Goal: Contribute content: Add original content to the website for others to see

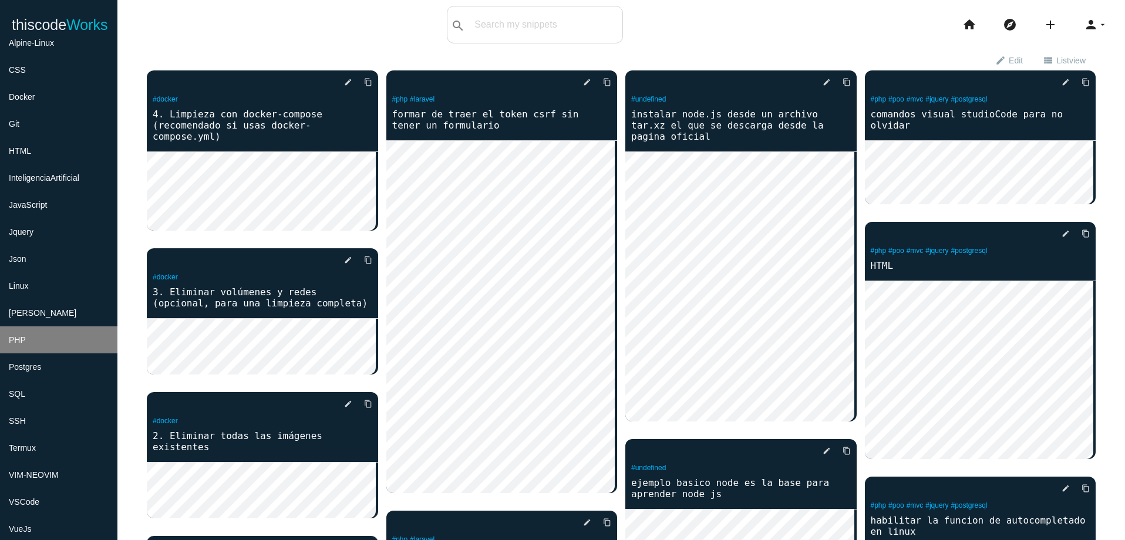
scroll to position [141, 0]
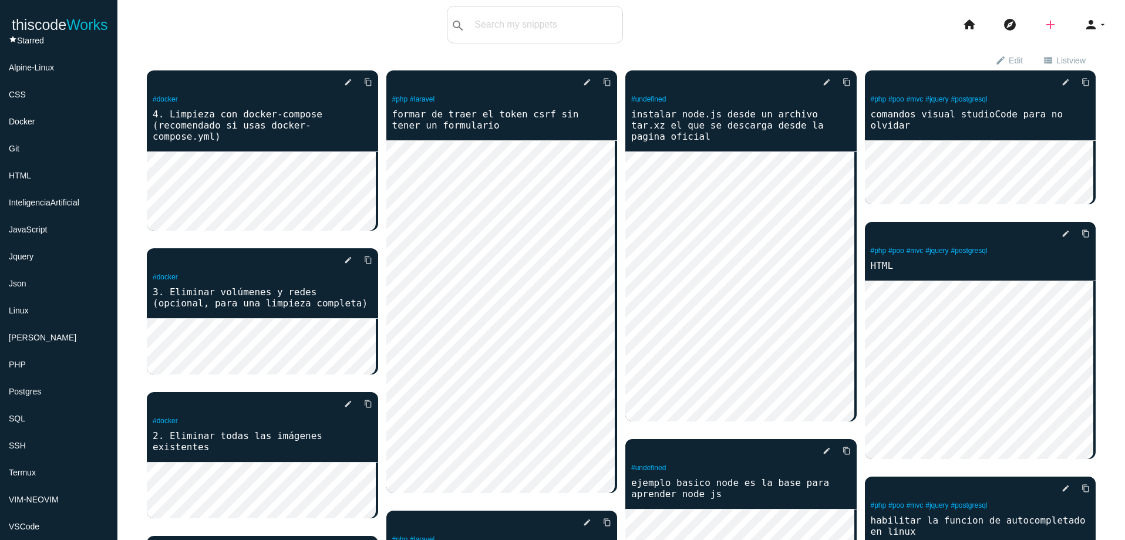
click at [1043, 29] on icon "add" at bounding box center [1050, 25] width 14 height 38
click at [1044, 22] on icon "code" at bounding box center [1051, 20] width 14 height 13
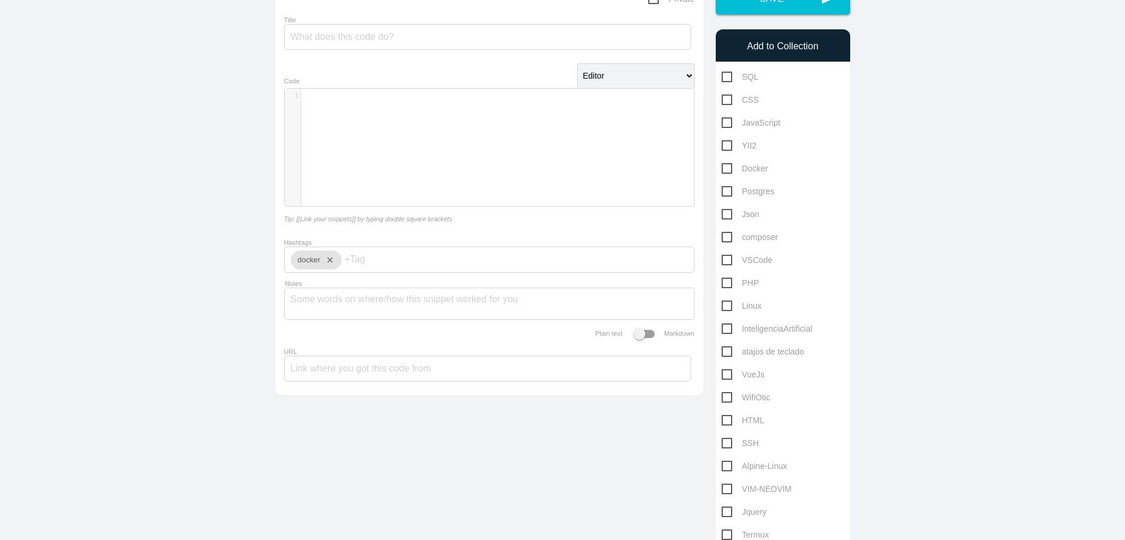
scroll to position [141, 0]
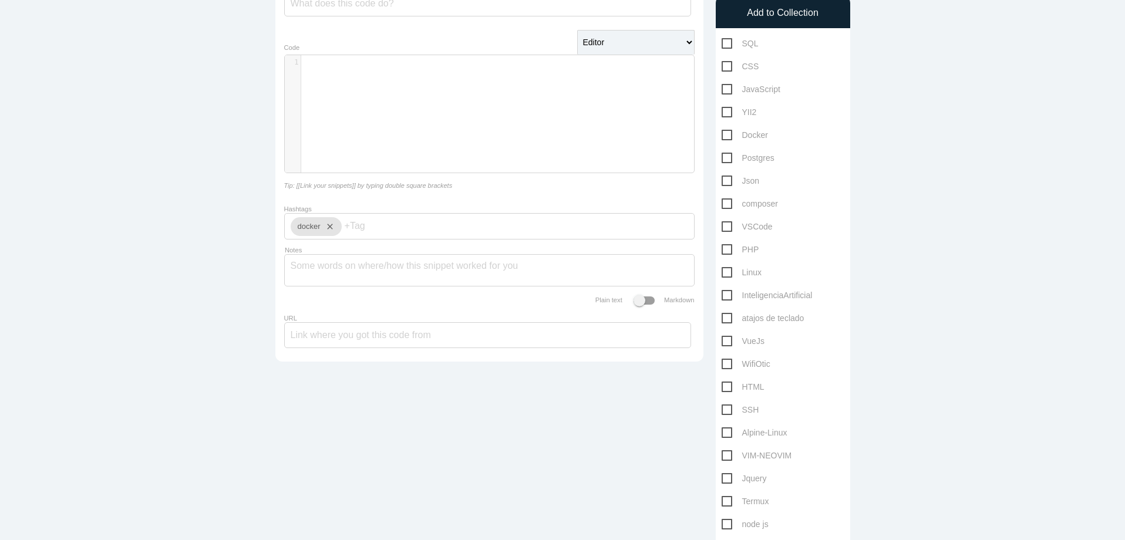
click at [722, 250] on span "PHP" at bounding box center [741, 249] width 38 height 15
click at [722, 250] on input "PHP" at bounding box center [726, 246] width 8 height 8
checkbox input "true"
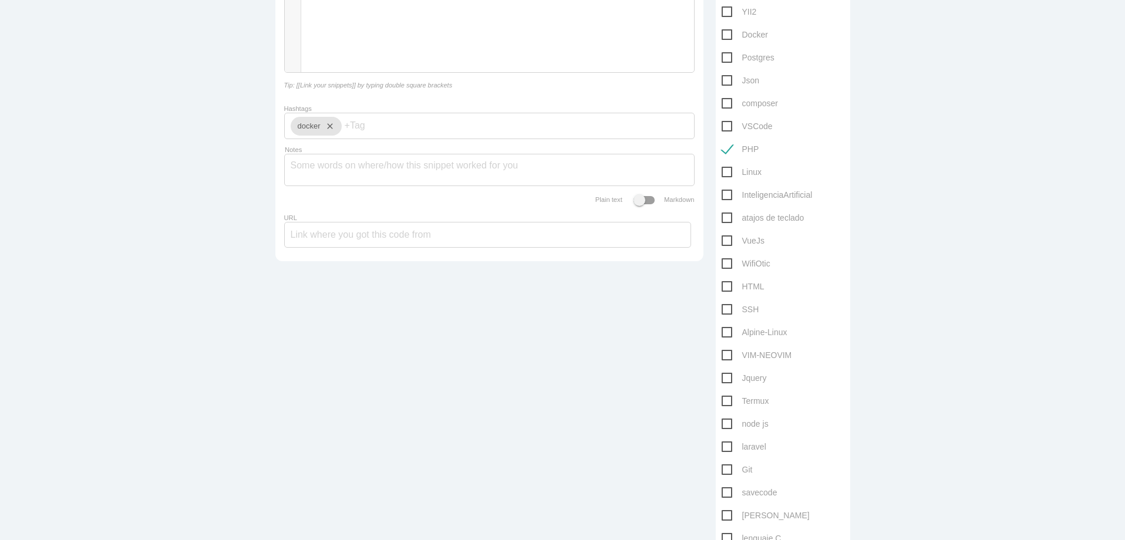
scroll to position [282, 0]
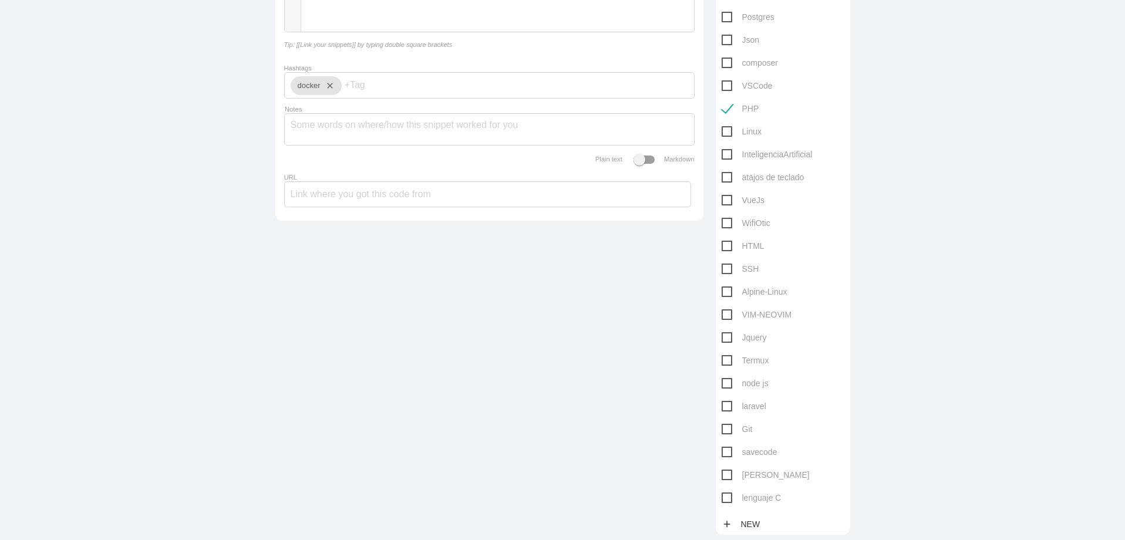
click at [723, 406] on span "laravel" at bounding box center [744, 406] width 45 height 15
click at [723, 406] on input "laravel" at bounding box center [726, 403] width 8 height 8
checkbox input "true"
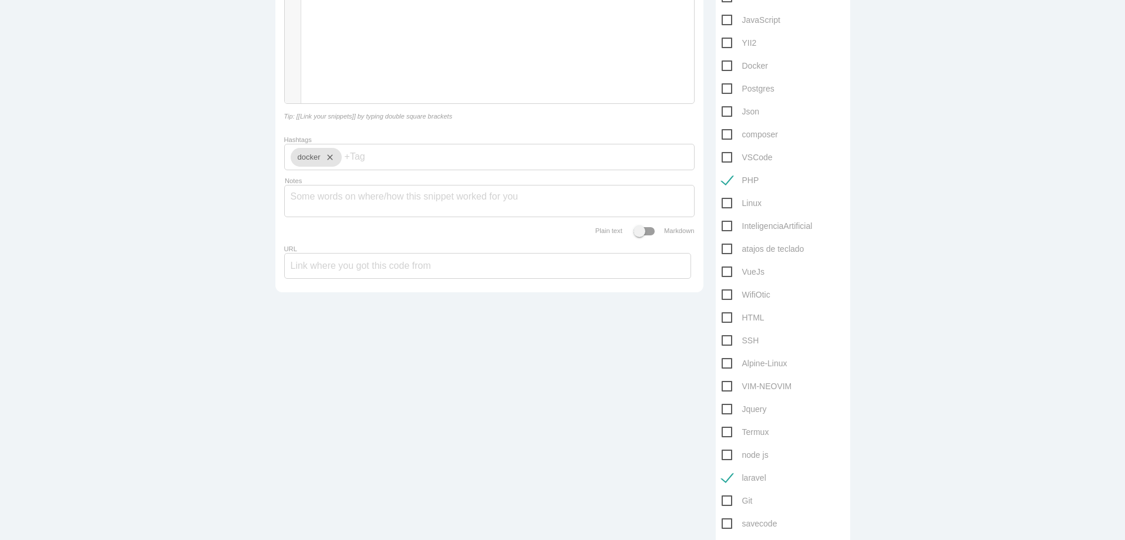
scroll to position [141, 0]
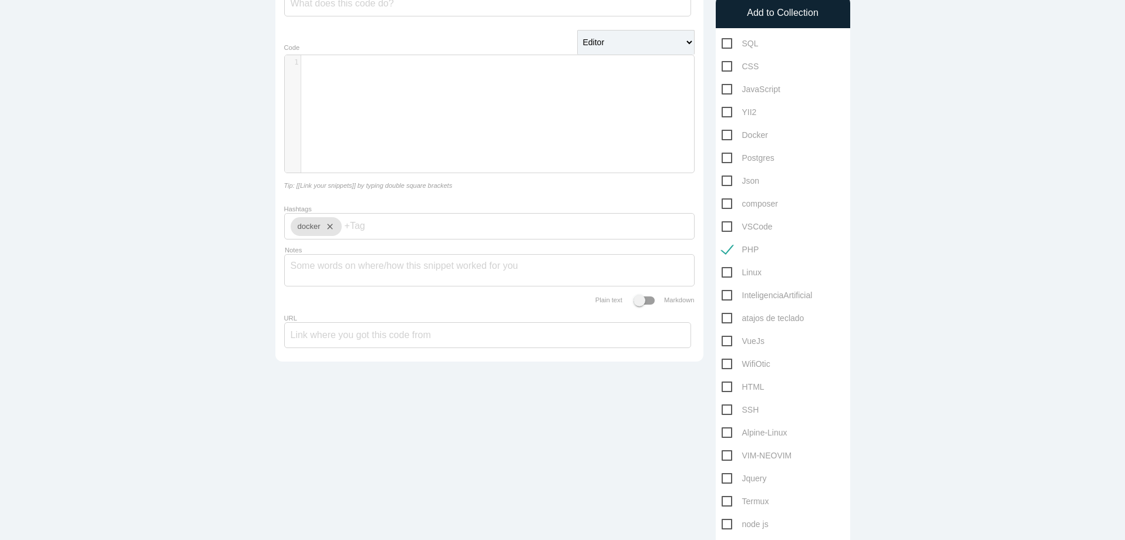
click at [727, 113] on span "YII2" at bounding box center [739, 112] width 35 height 15
click at [727, 113] on input "YII2" at bounding box center [726, 109] width 8 height 8
checkbox input "true"
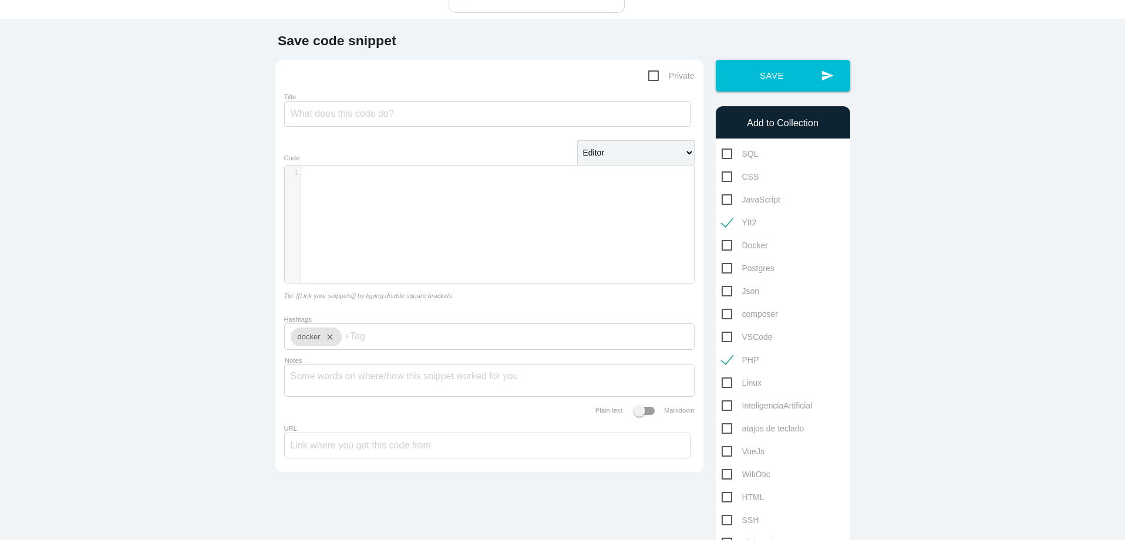
scroll to position [0, 0]
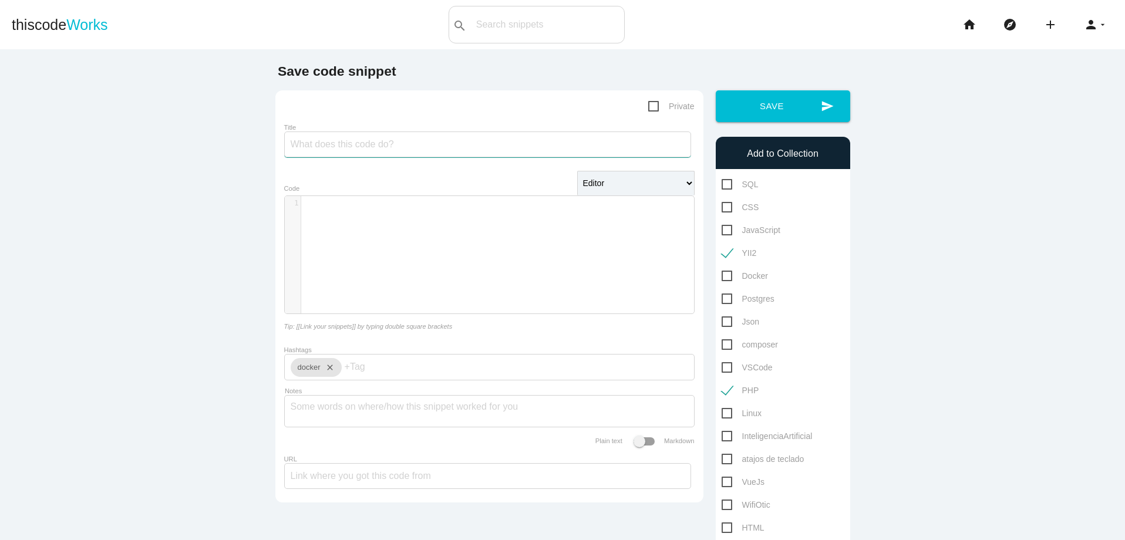
click at [568, 147] on input "Title" at bounding box center [487, 145] width 407 height 26
type input "inciar servidor"
click at [395, 208] on pre "​" at bounding box center [502, 203] width 402 height 10
type textarea "php"
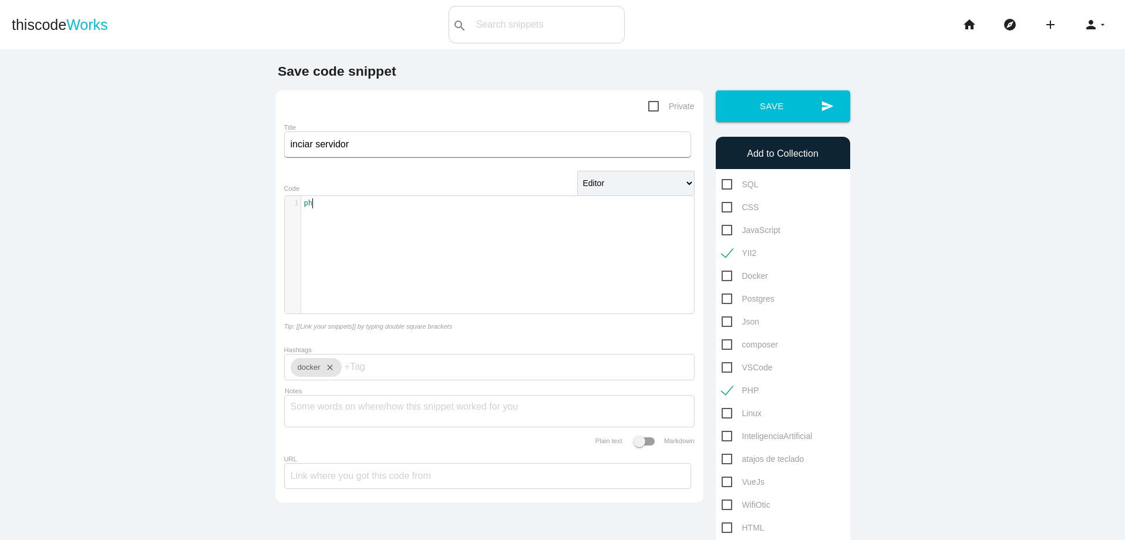
scroll to position [4, 11]
type textarea "laravel"
type textarea "yii2"
click at [390, 203] on pre "php" at bounding box center [502, 203] width 402 height 10
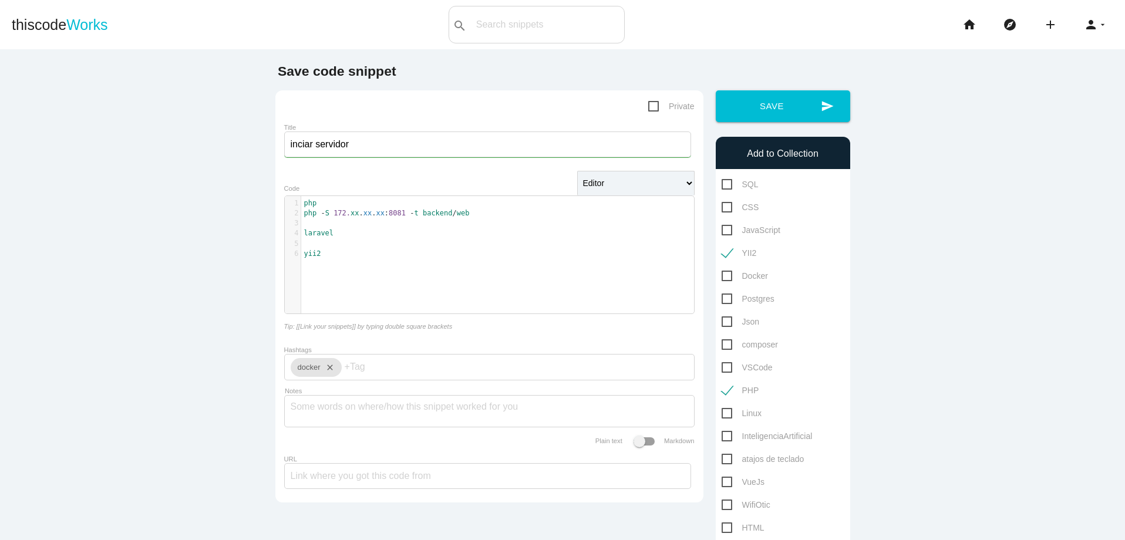
click at [346, 258] on pre "yii2" at bounding box center [502, 254] width 402 height 10
click at [346, 245] on pre "​" at bounding box center [502, 244] width 402 height 10
type textarea "php artisan serve"
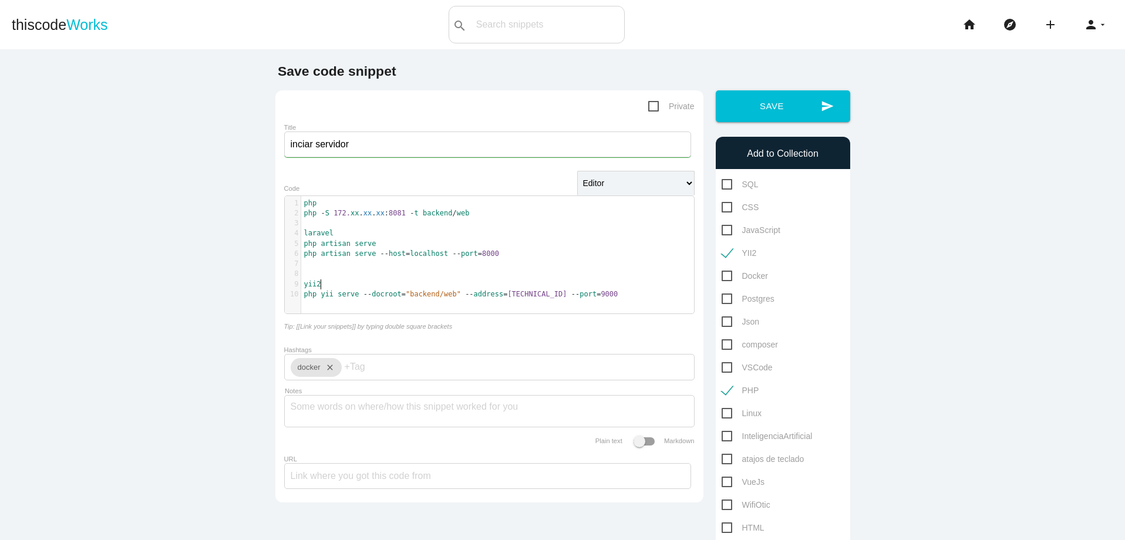
click at [362, 282] on pre "yii2" at bounding box center [502, 284] width 402 height 10
click at [445, 292] on pre "php yii serve -- port = 8080" at bounding box center [502, 294] width 402 height 10
click at [482, 213] on pre "php - S 172. xx . xx . xx : 8081 - t backend / web" at bounding box center [502, 213] width 402 height 10
type textarea "php -S 172.xx.xx.xx:8081 -t backend/web"
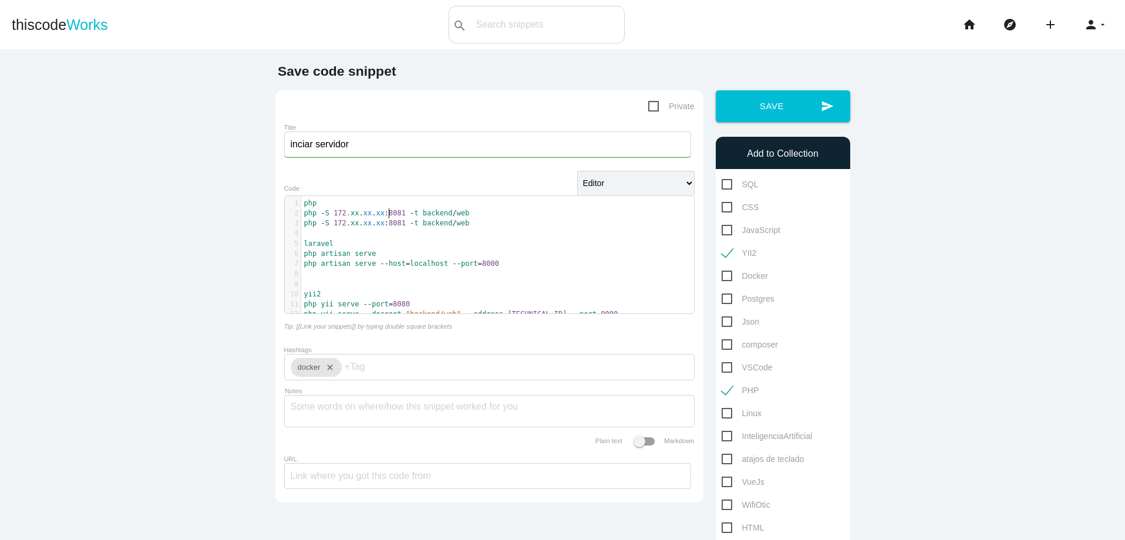
click at [382, 214] on span "php - S 172. xx . xx . xx : 8081 - t backend / web" at bounding box center [387, 213] width 166 height 8
click at [379, 217] on span "xx" at bounding box center [380, 213] width 8 height 8
type textarea "localhost"
type textarea "0"
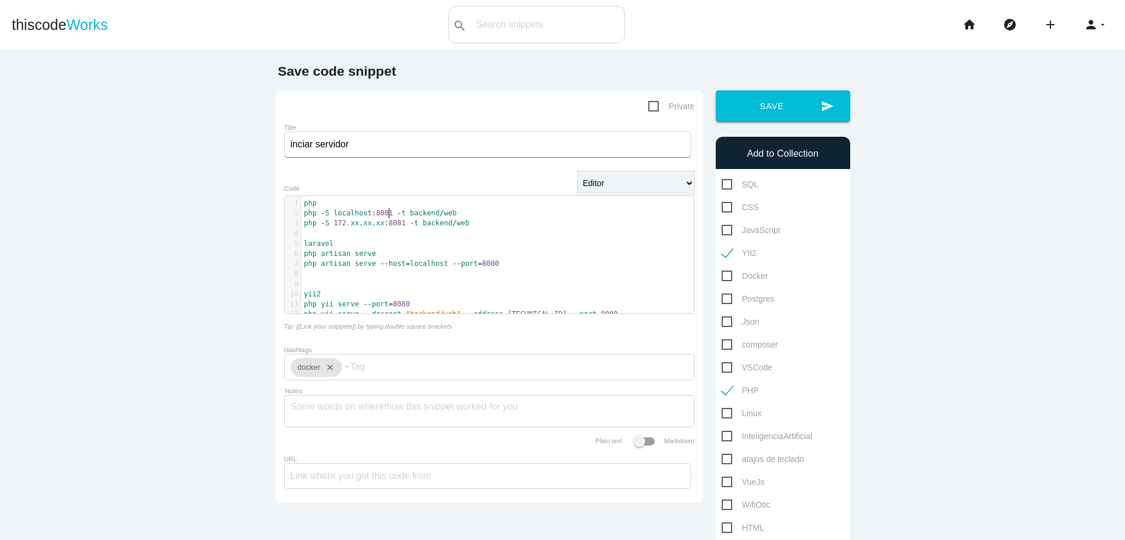
scroll to position [4, 4]
click at [540, 263] on pre "php artisan serve -- host = localhost -- port = 8000" at bounding box center [502, 264] width 402 height 10
type textarea "php artisan serve --host=localhost --port=8000"
click at [400, 221] on span "8081" at bounding box center [397, 223] width 17 height 8
type textarea "172.xx.xx.xx:8081"
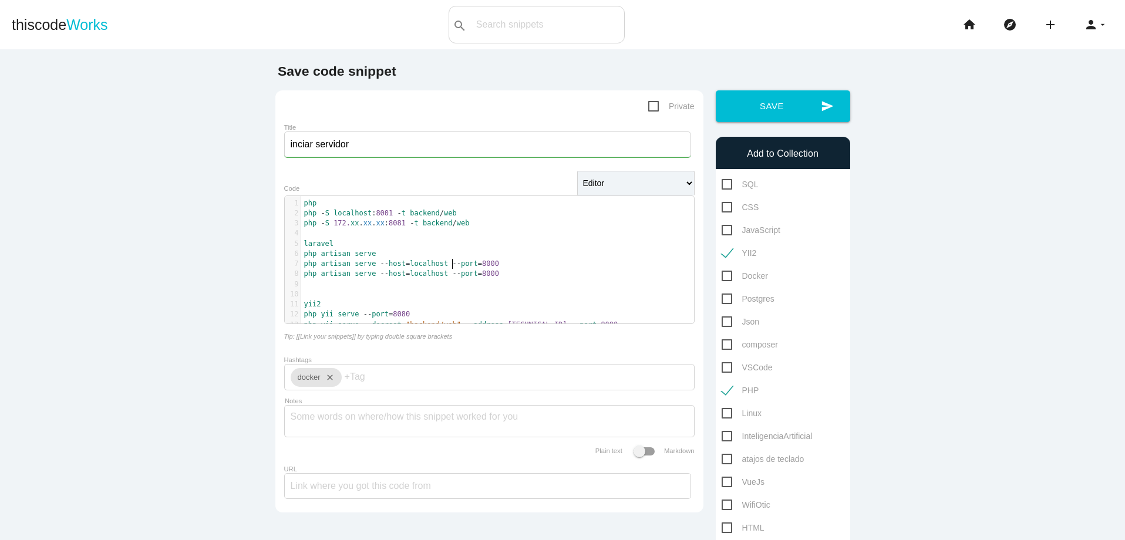
click at [447, 263] on span "php artisan serve -- host = localhost -- port = 8000" at bounding box center [402, 264] width 196 height 8
type textarea "localhost"
click at [551, 268] on pre "php artisan serve -- host = 172. xx . xx . xx : 8081 -- port = 8000" at bounding box center [502, 264] width 402 height 10
type textarea "php artisan serve --host=172.xx.xx.xx:8081 --port=8000"
type textarea "--port=8000"
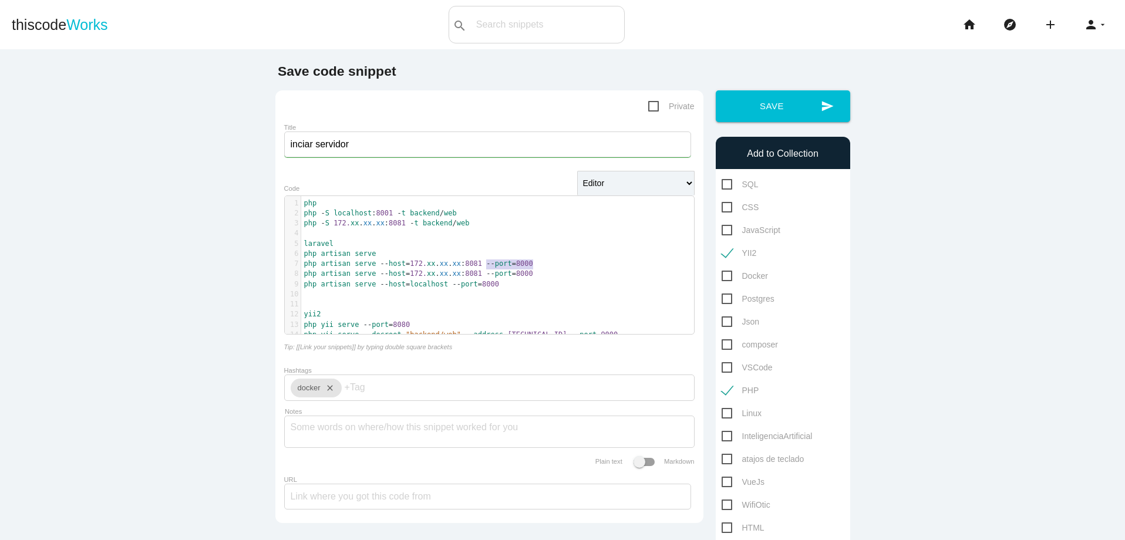
drag, startPoint x: 480, startPoint y: 267, endPoint x: 535, endPoint y: 265, distance: 54.6
click at [535, 265] on pre "php artisan serve -- host = 172. xx . xx . xx : 8081 -- port = 8000" at bounding box center [502, 264] width 402 height 10
click at [628, 335] on pre "php yii serve -- docroot = "backend/web" -- address = 192.168.1.50 -- port = 90…" at bounding box center [502, 335] width 402 height 10
type textarea "php yii serve --docroot="backend/web" --address=192.168.1.50 --port=9000"
click at [605, 274] on pre "php artisan serve -- host = 172. xx . xx . xx : 8081 -- port = 8000" at bounding box center [502, 274] width 402 height 10
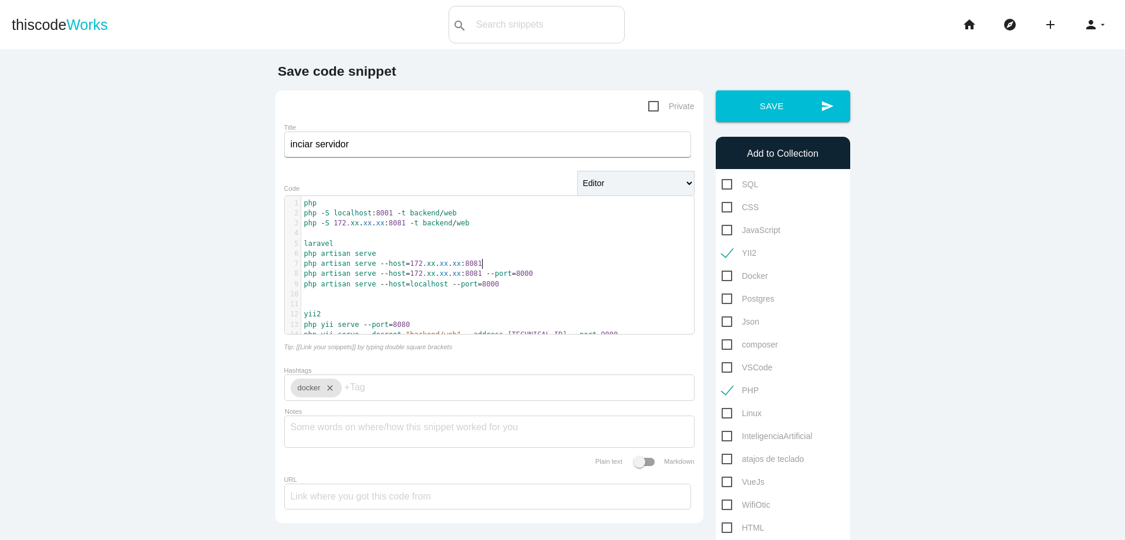
click at [544, 264] on pre "php artisan serve -- host = 172. xx . xx . xx : 8081" at bounding box center [502, 264] width 402 height 10
type textarea "php artisan serve --host=172.xx.xx.xx:8081"
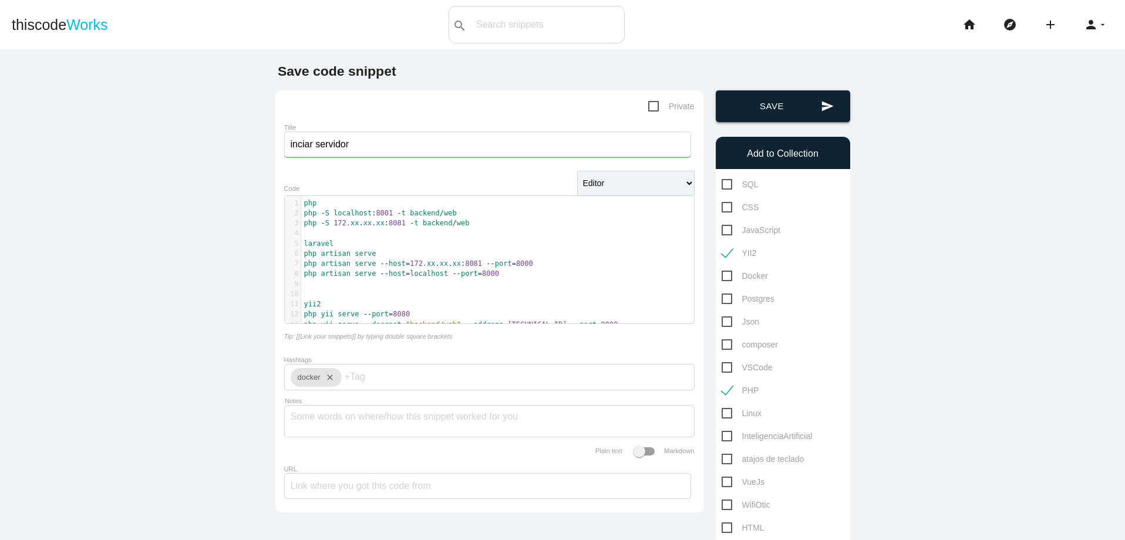
click at [797, 112] on button "send Save" at bounding box center [783, 106] width 134 height 32
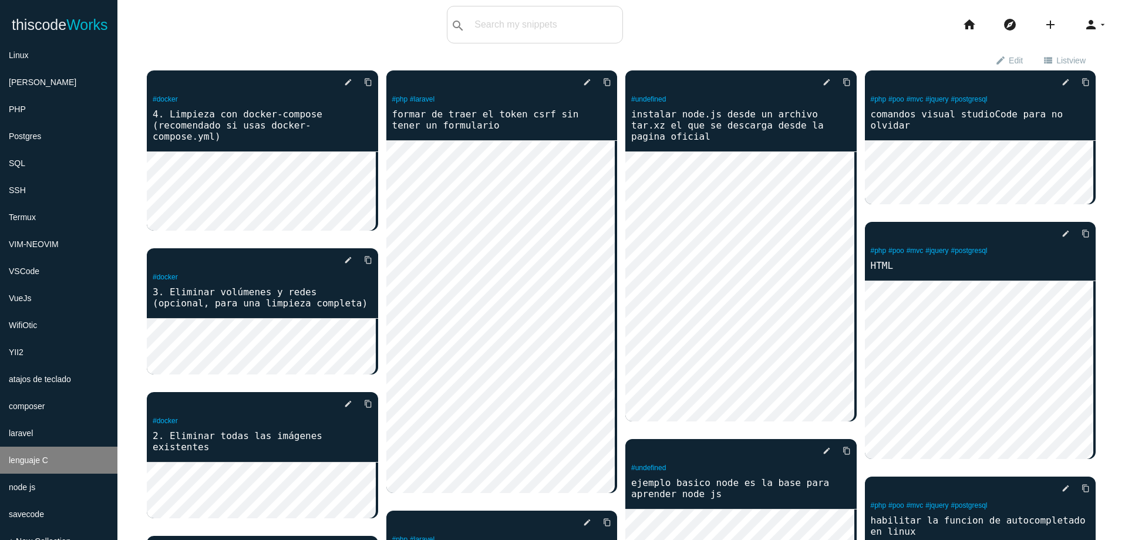
scroll to position [419, 0]
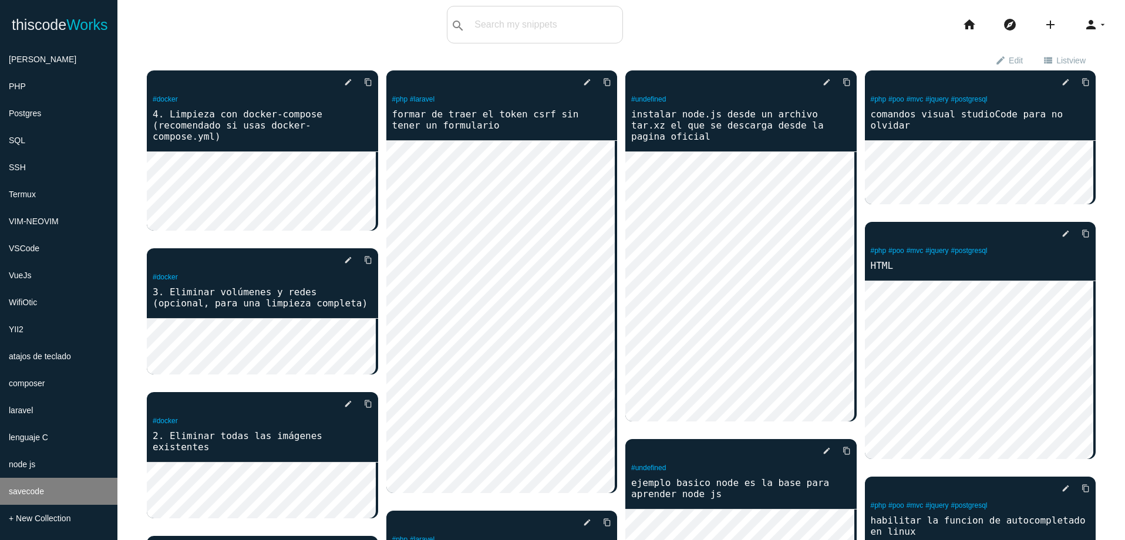
click at [87, 489] on li "savecode" at bounding box center [58, 491] width 117 height 27
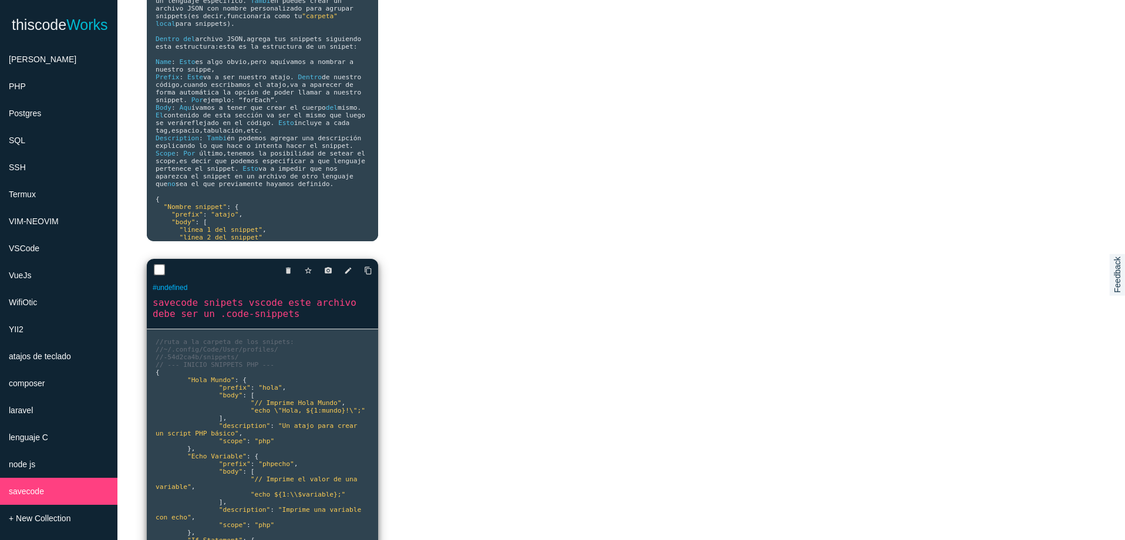
scroll to position [182, 0]
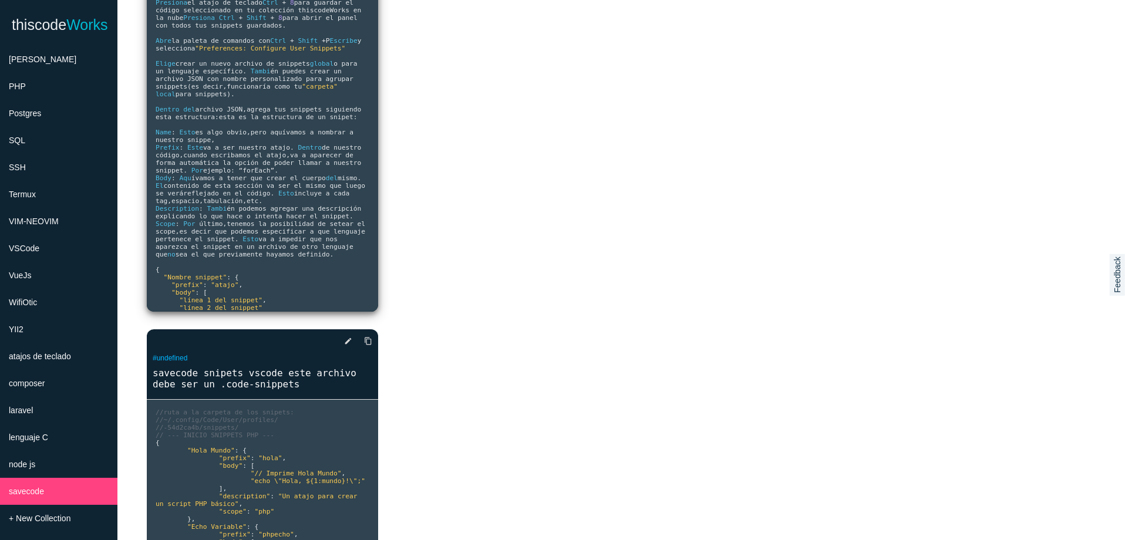
click at [294, 197] on span "Esto" at bounding box center [286, 194] width 16 height 8
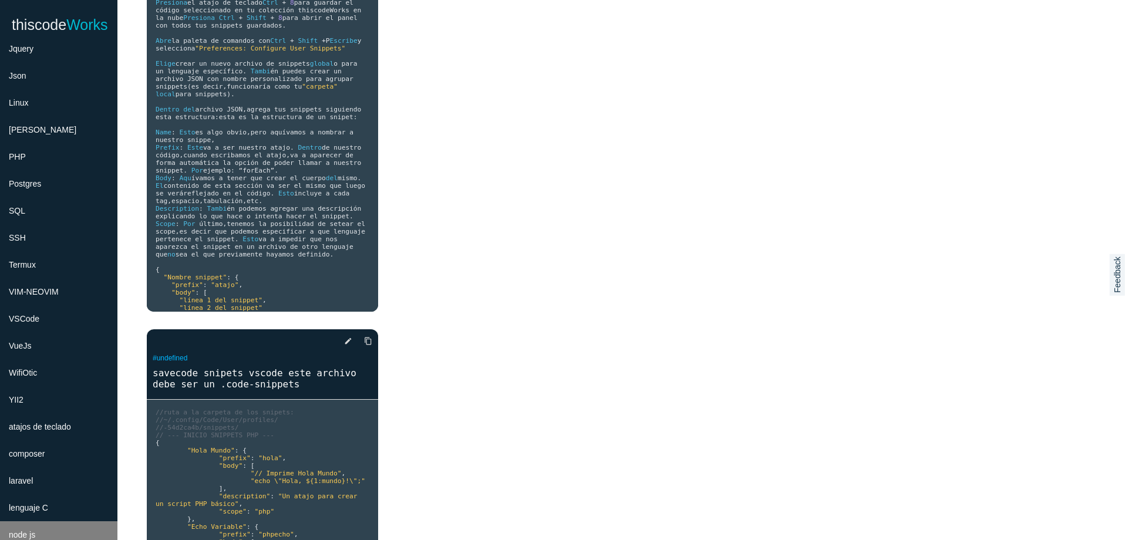
scroll to position [278, 0]
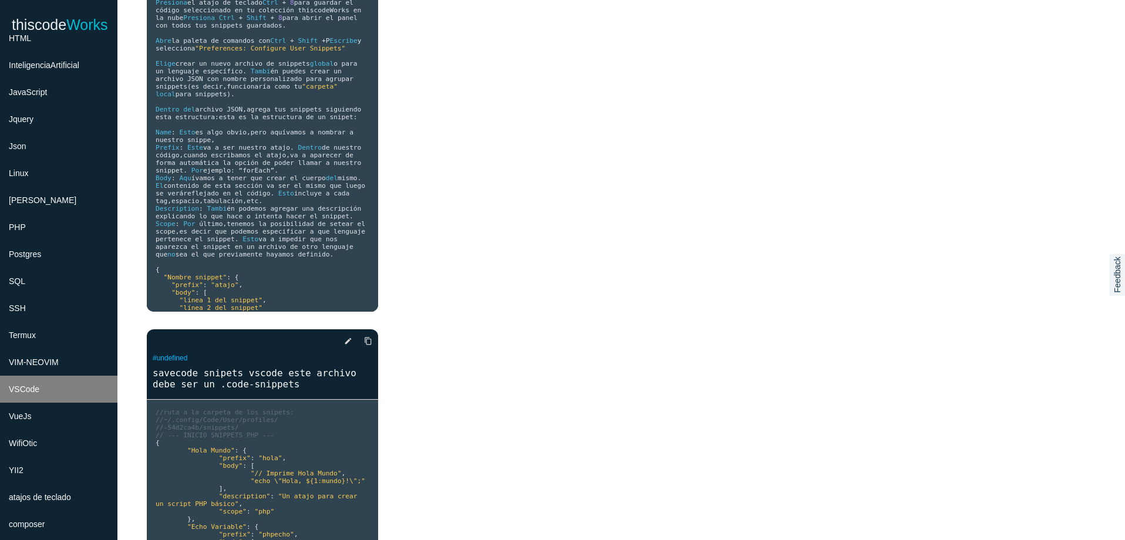
click at [53, 383] on li "VSCode" at bounding box center [58, 389] width 117 height 27
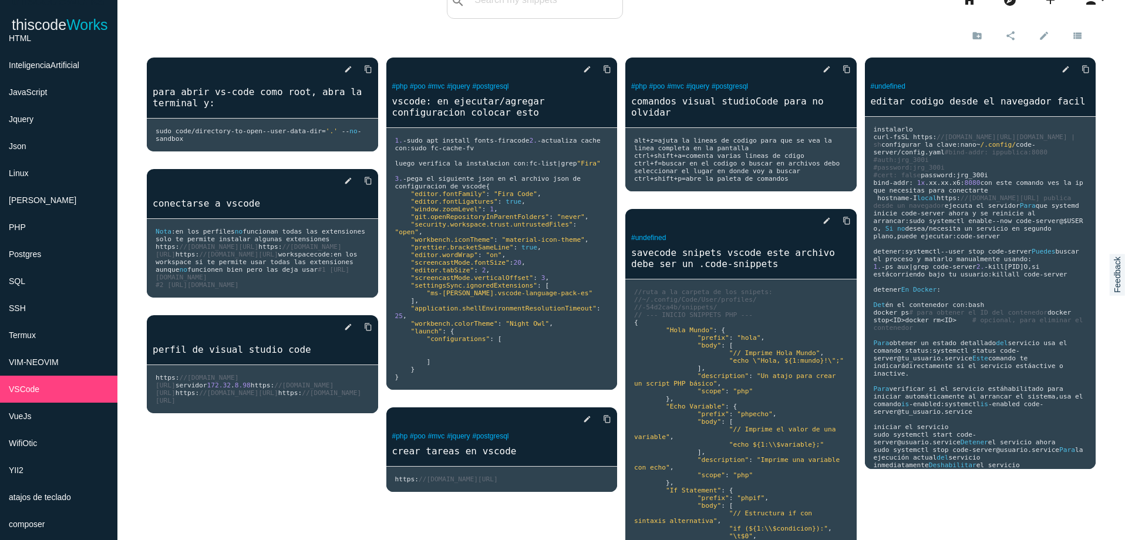
scroll to position [0, 0]
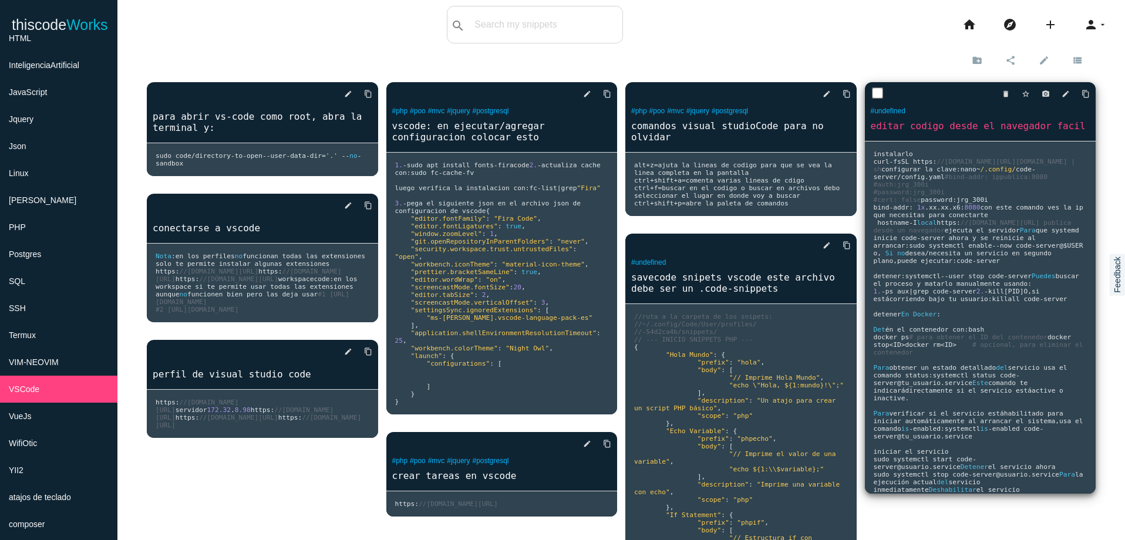
click at [378, 176] on pre "instalarlo curl - fsSL https : //code-server.dev/install.sh | sh configurar la …" at bounding box center [262, 159] width 231 height 33
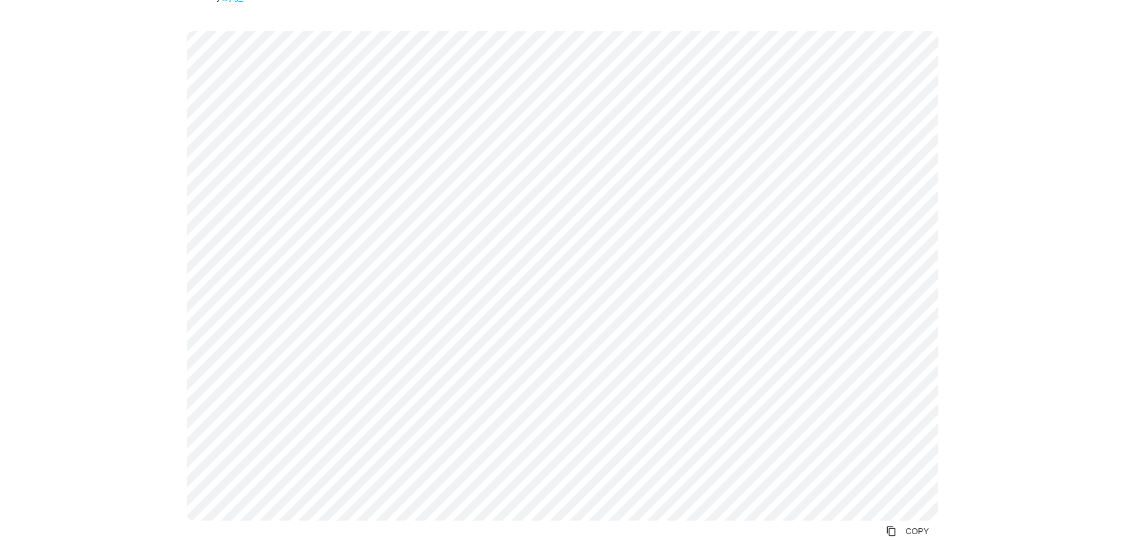
scroll to position [141, 0]
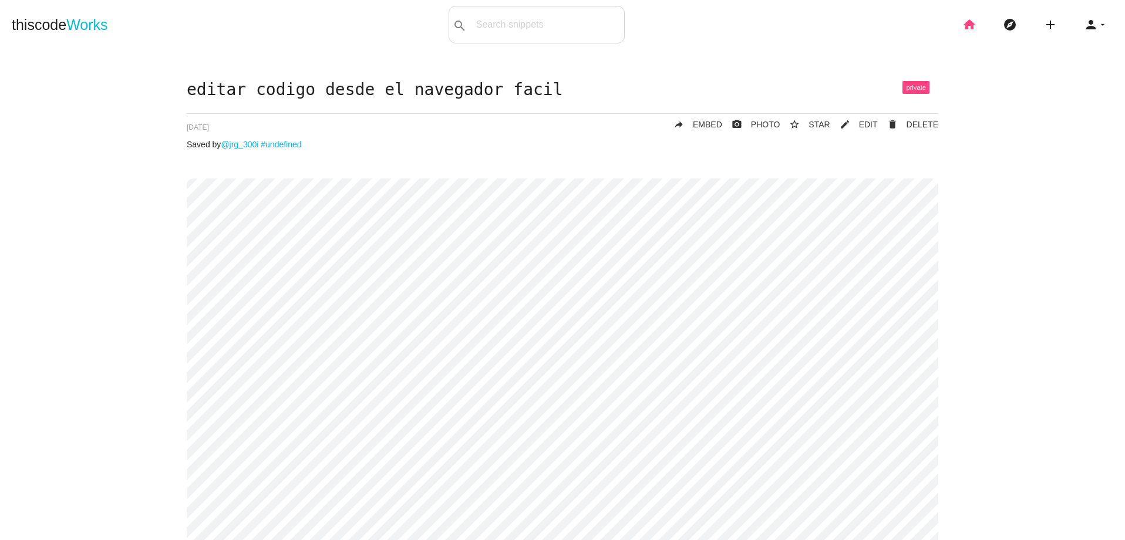
click at [962, 33] on icon "home" at bounding box center [969, 25] width 14 height 38
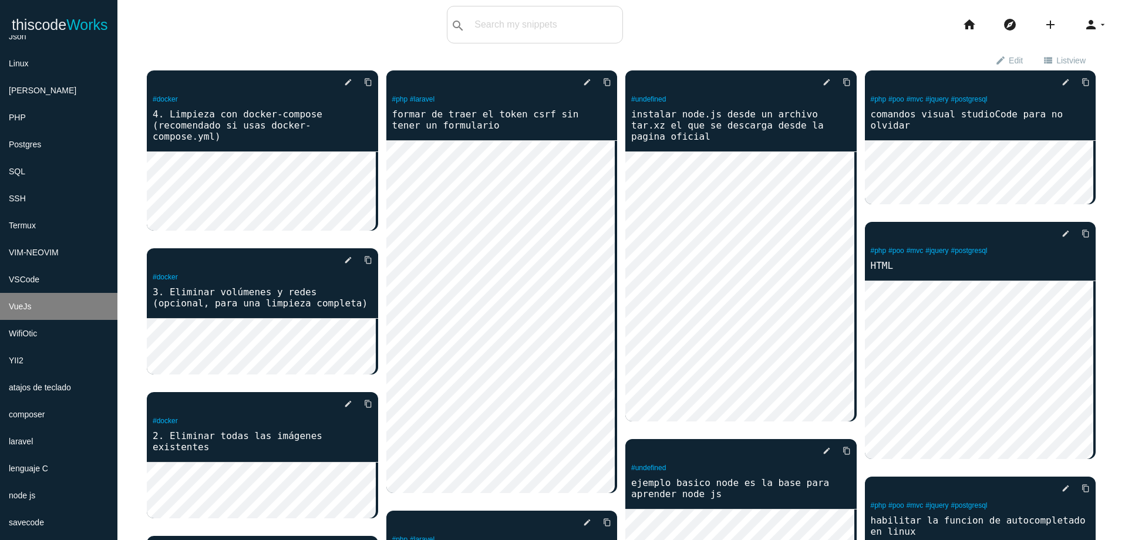
scroll to position [419, 0]
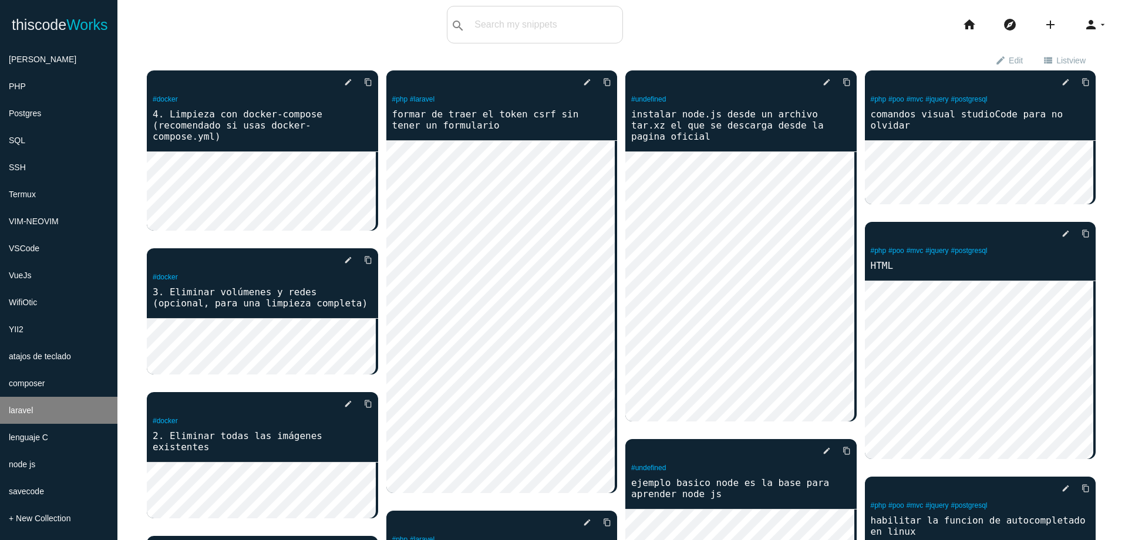
click at [52, 419] on li "laravel" at bounding box center [58, 410] width 117 height 27
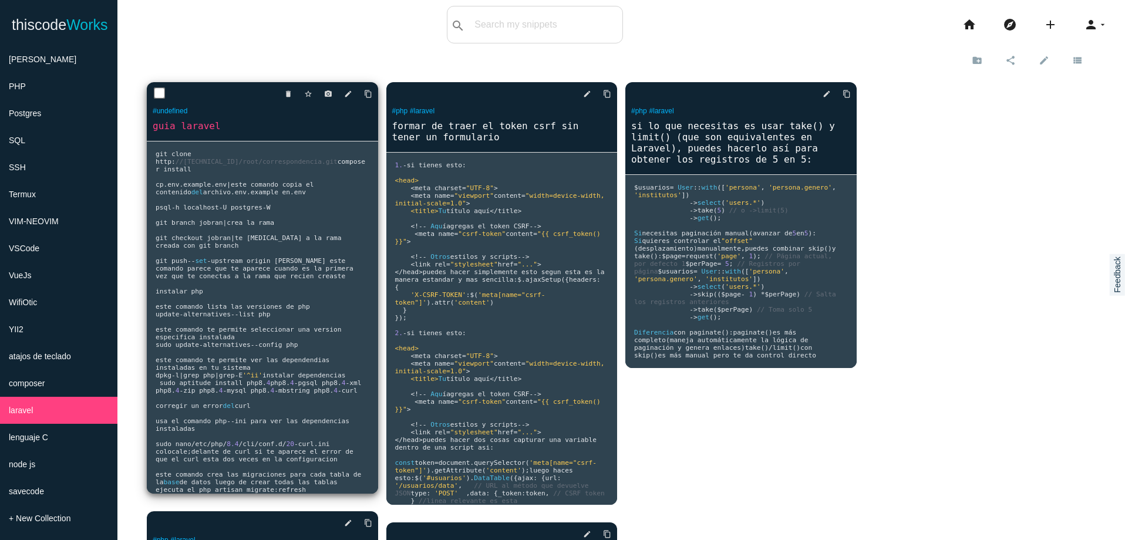
click at [312, 351] on pre "git clone http : //[TECHNICAL_ID]/root/correspondencia.git composer install cp …" at bounding box center [262, 317] width 231 height 352
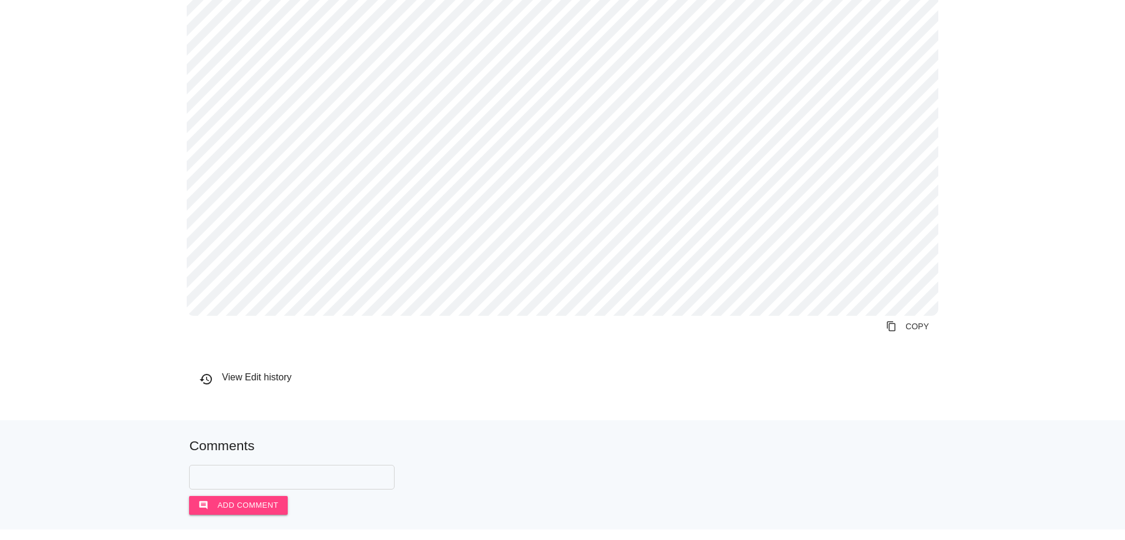
scroll to position [1480, 0]
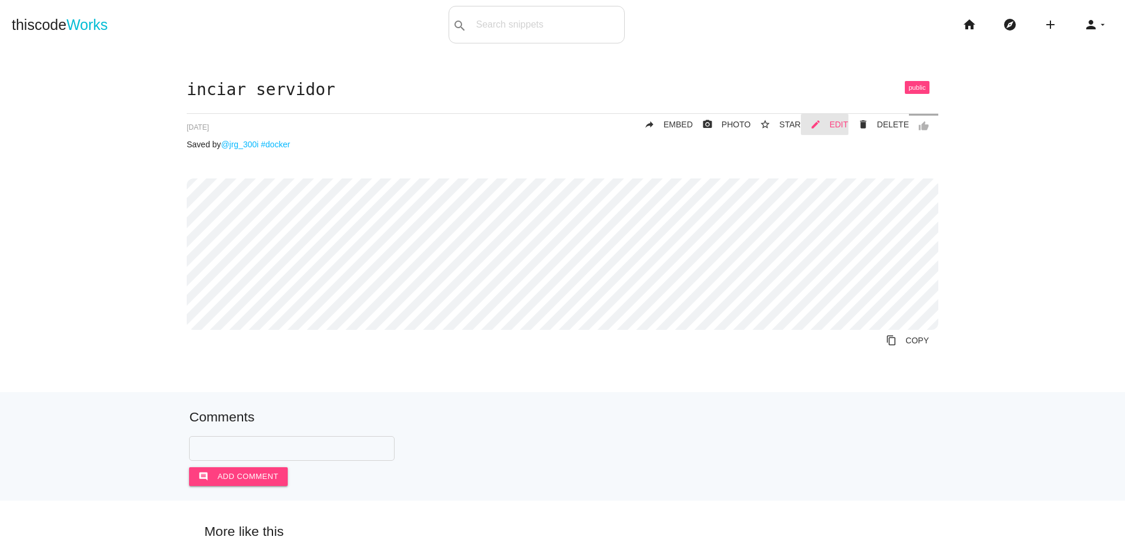
click at [821, 124] on icon "mode_edit" at bounding box center [815, 124] width 11 height 21
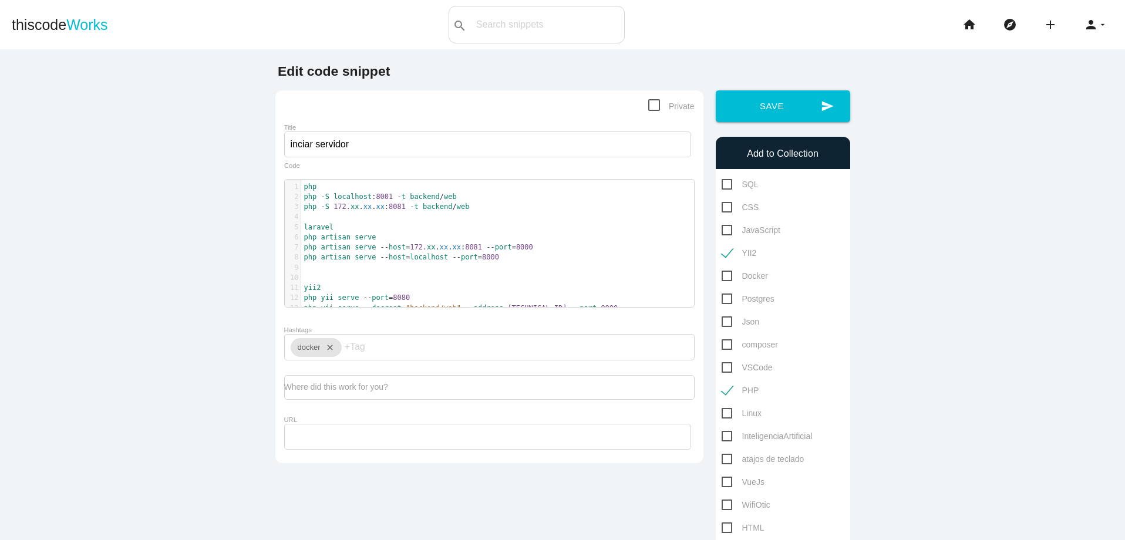
scroll to position [4, 0]
click at [335, 189] on pre "php" at bounding box center [502, 187] width 402 height 10
type textarea "-yii2"
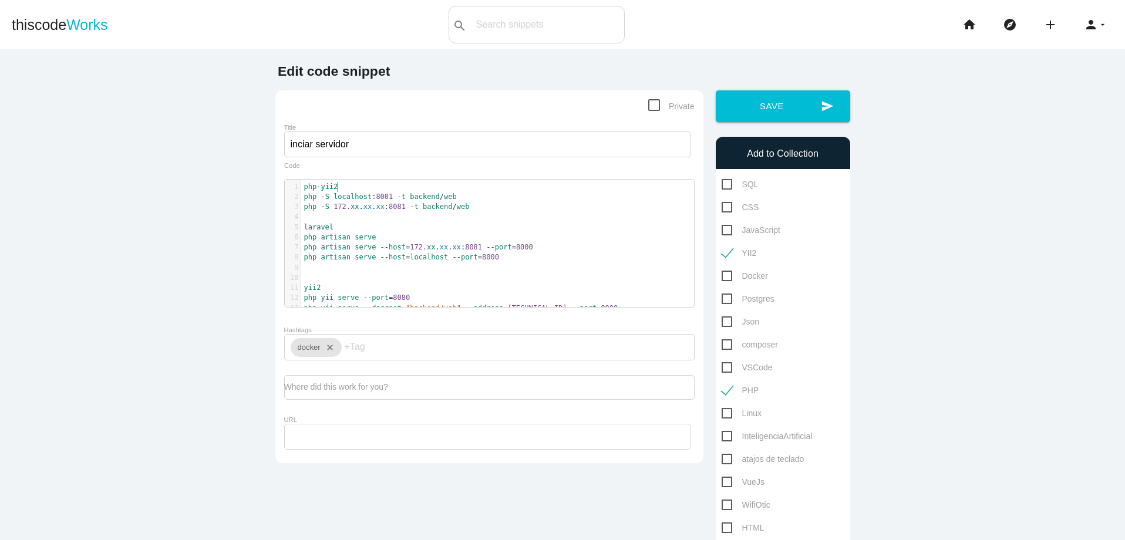
click at [371, 183] on pre "php - yii2" at bounding box center [502, 187] width 402 height 10
type textarea "php-yii2"
click at [487, 211] on pre "php - S 172. xx . xx . xx : 8081 - t backend / web" at bounding box center [502, 207] width 402 height 10
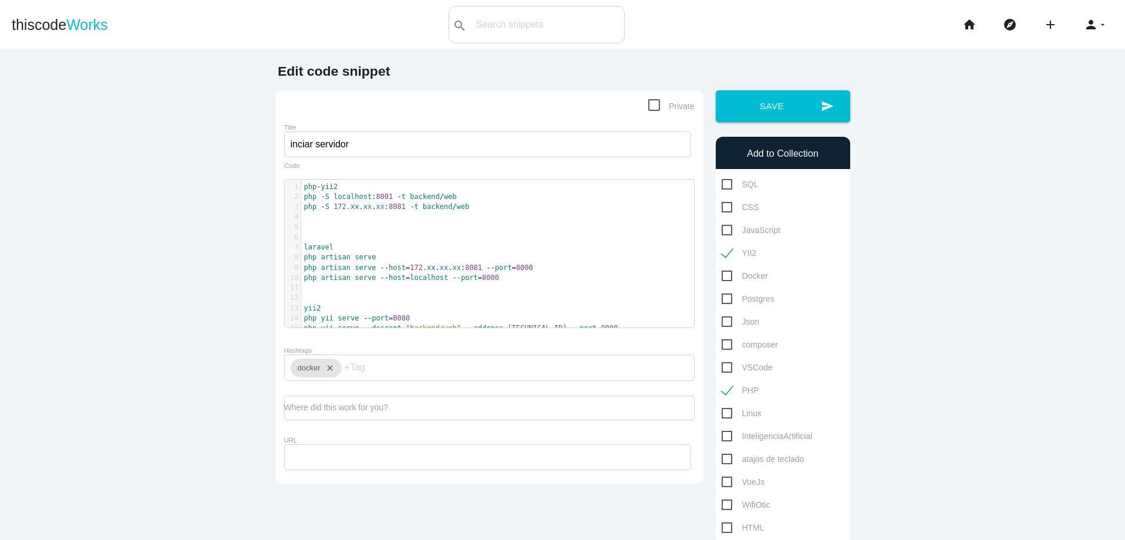
paste textarea "l"
type textarea "laravel"
click at [466, 198] on pre "php - S localhost : 8001 - t backend / web" at bounding box center [502, 197] width 402 height 10
type textarea "php -S localhost:8001 -t backend/web"
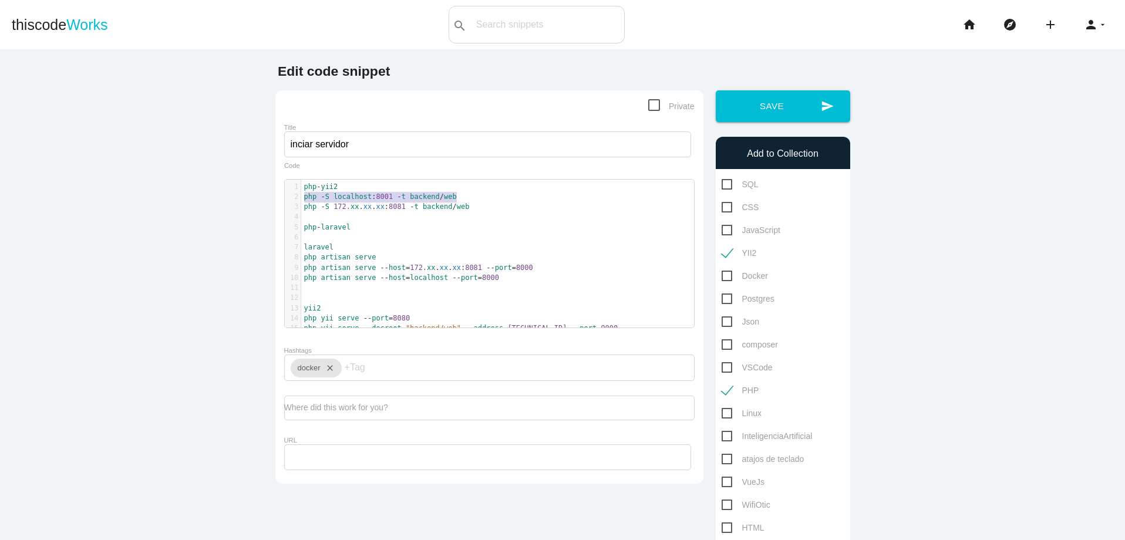
click at [365, 227] on pre "php - laravel" at bounding box center [502, 228] width 402 height 10
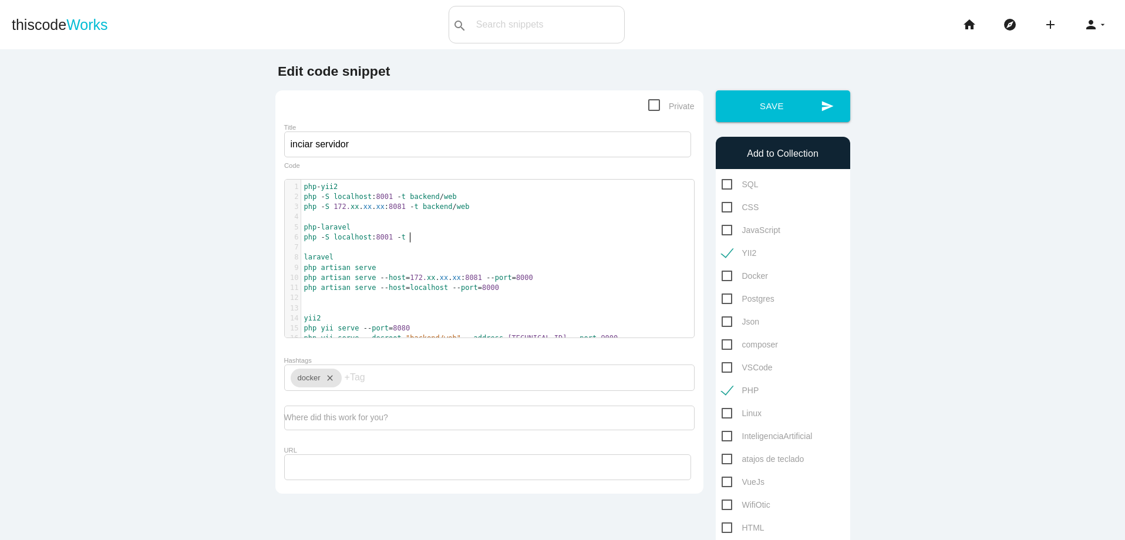
type textarea "php -S localhost:8001 -t"
paste textarea
click at [301, 188] on pre "php - yii2" at bounding box center [502, 187] width 402 height 10
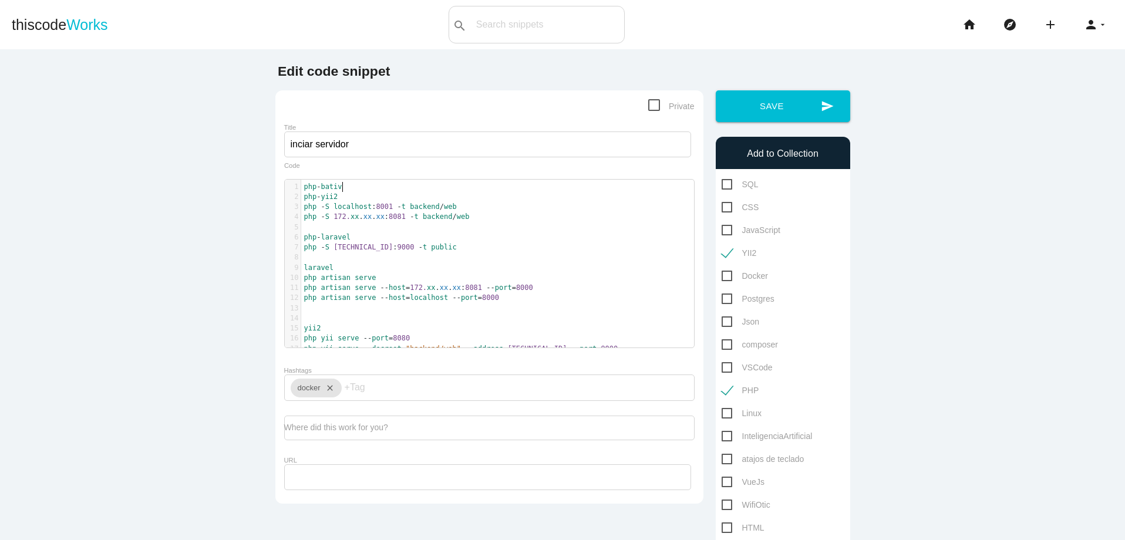
scroll to position [4, 34]
type textarea "php-bativo"
type textarea "nativo:"
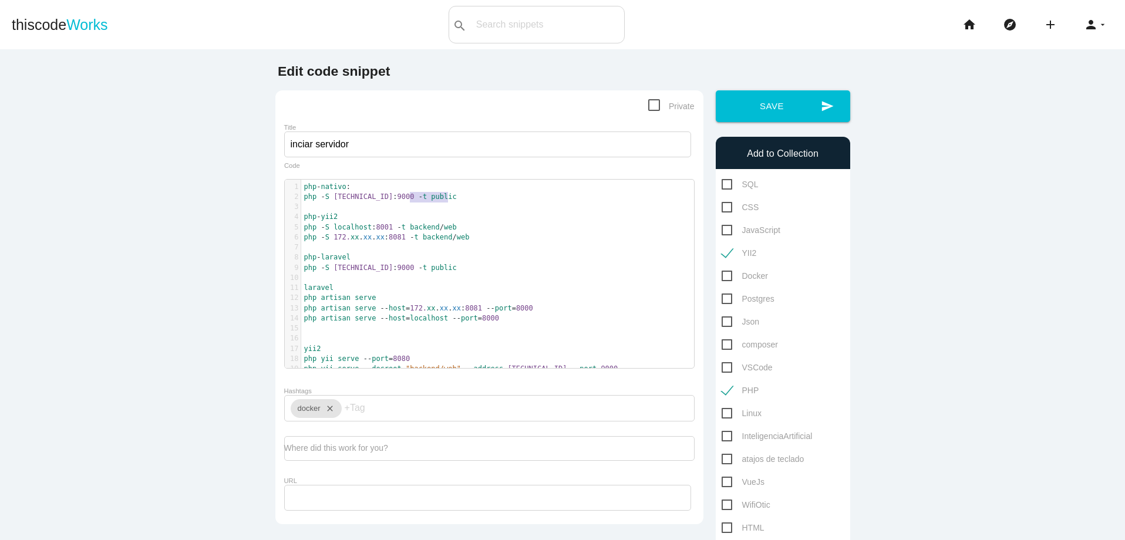
type textarea "-t public"
type textarea "php -S 192.168.1.50:9000"
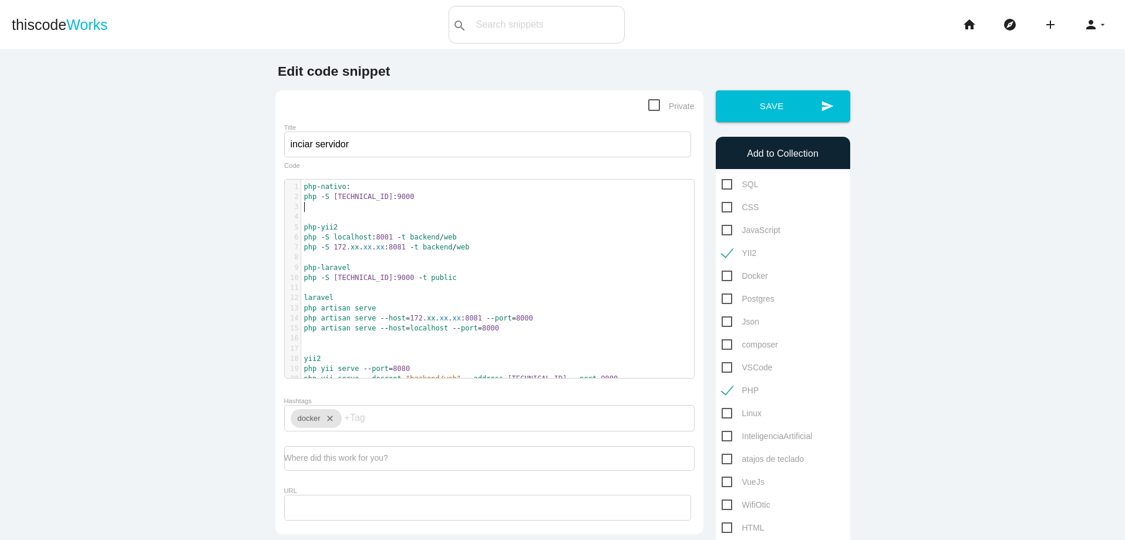
paste textarea "0"
type textarea "localhost"
type textarea "php -S localhost:9000"
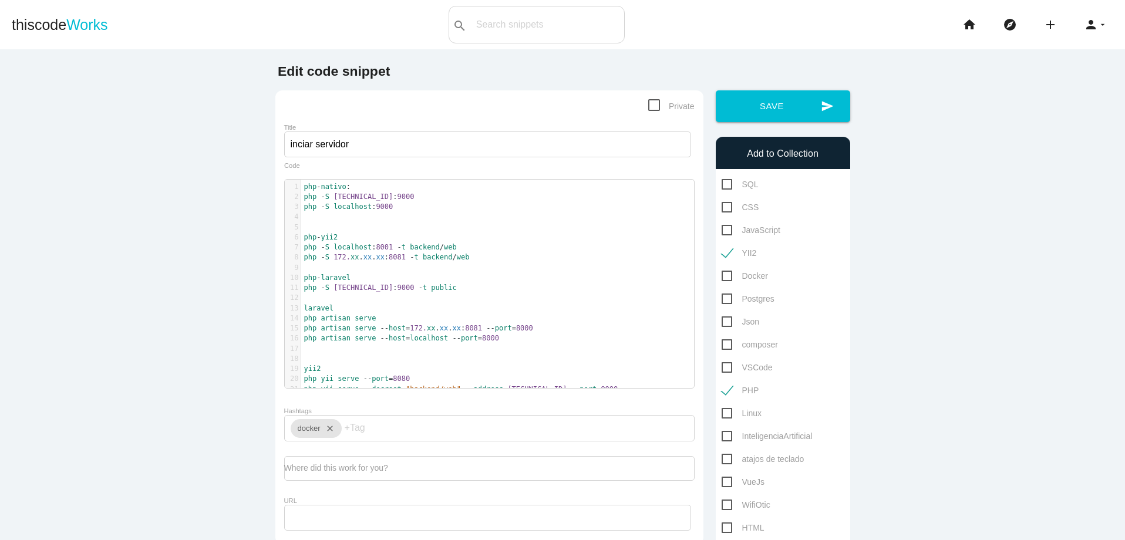
paste textarea "t"
type textarea "[TECHNICAL_ID]"
click at [424, 219] on pre "php - S 127.0.0.1 : 9000" at bounding box center [502, 217] width 402 height 10
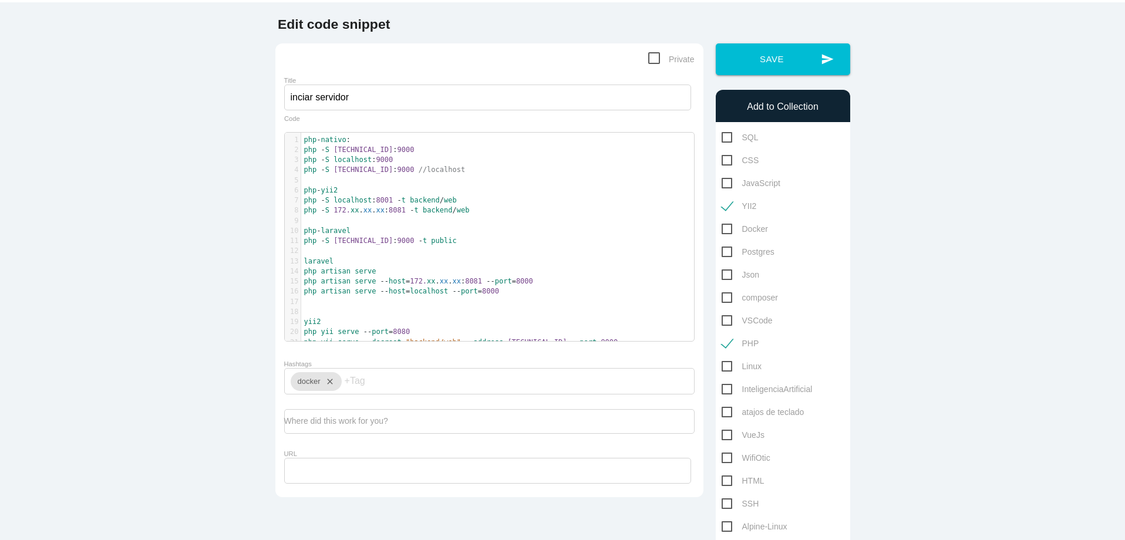
scroll to position [70, 0]
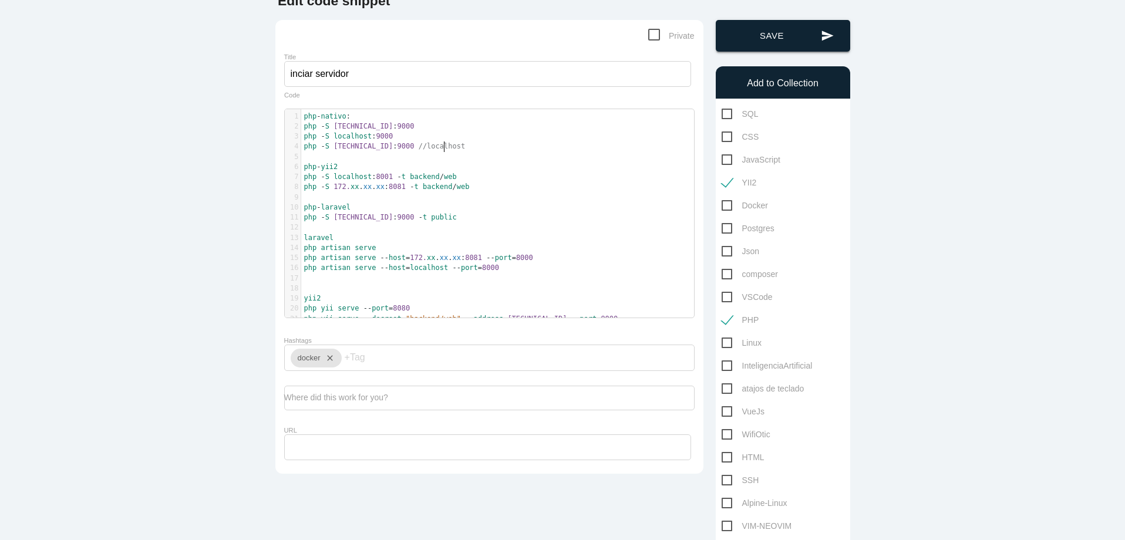
type textarea "//localhost"
click at [795, 36] on button "send Save" at bounding box center [783, 36] width 134 height 32
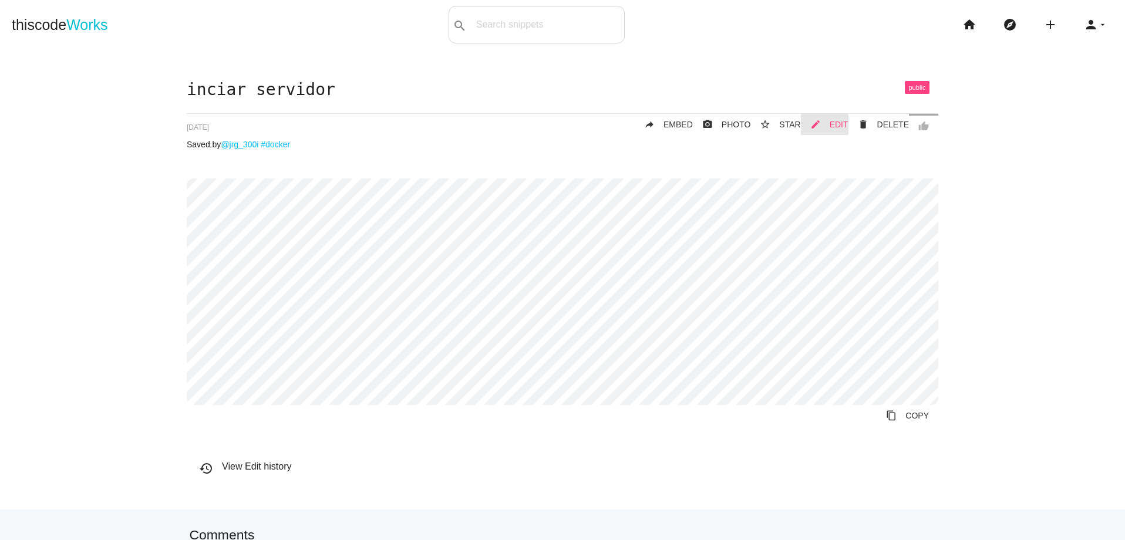
click at [834, 126] on span "EDIT" at bounding box center [839, 124] width 19 height 9
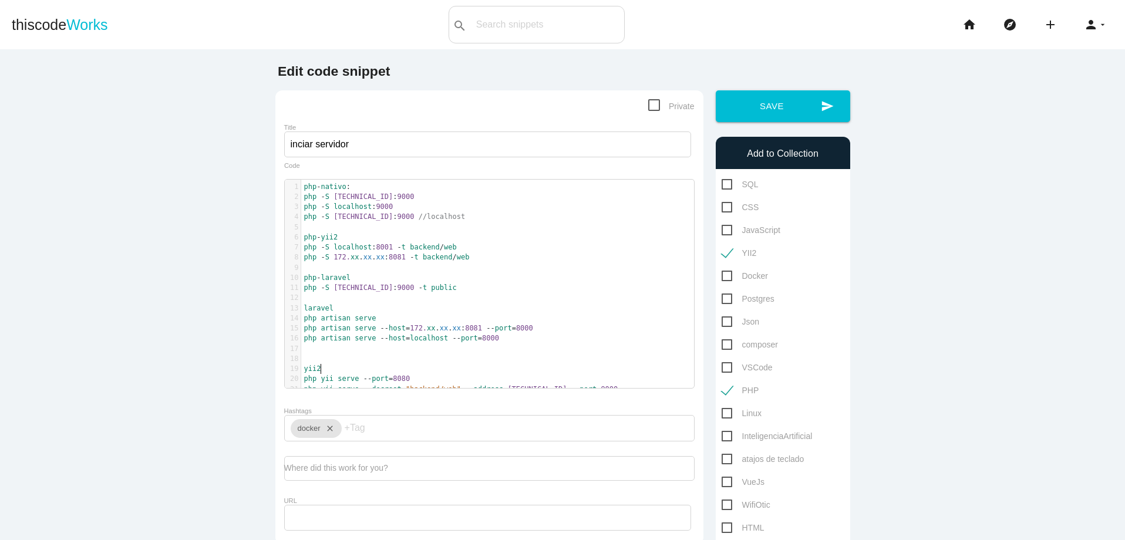
scroll to position [4, 0]
click at [447, 374] on pre "php yii serve -- port = 8080" at bounding box center [502, 379] width 402 height 10
click at [428, 380] on pre "php yii serve -- port = 8080" at bounding box center [502, 379] width 402 height 10
type textarea "php yii serve --port=8080"
click at [382, 279] on pre "php - laravel" at bounding box center [502, 278] width 402 height 10
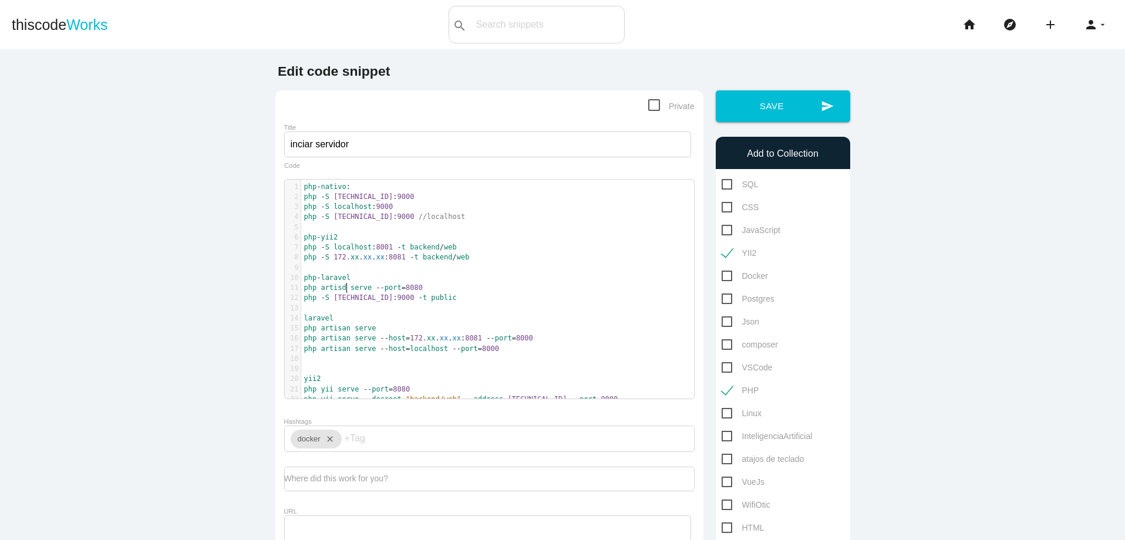
type textarea "artisdan"
type textarea "an"
drag, startPoint x: 300, startPoint y: 288, endPoint x: 424, endPoint y: 288, distance: 124.5
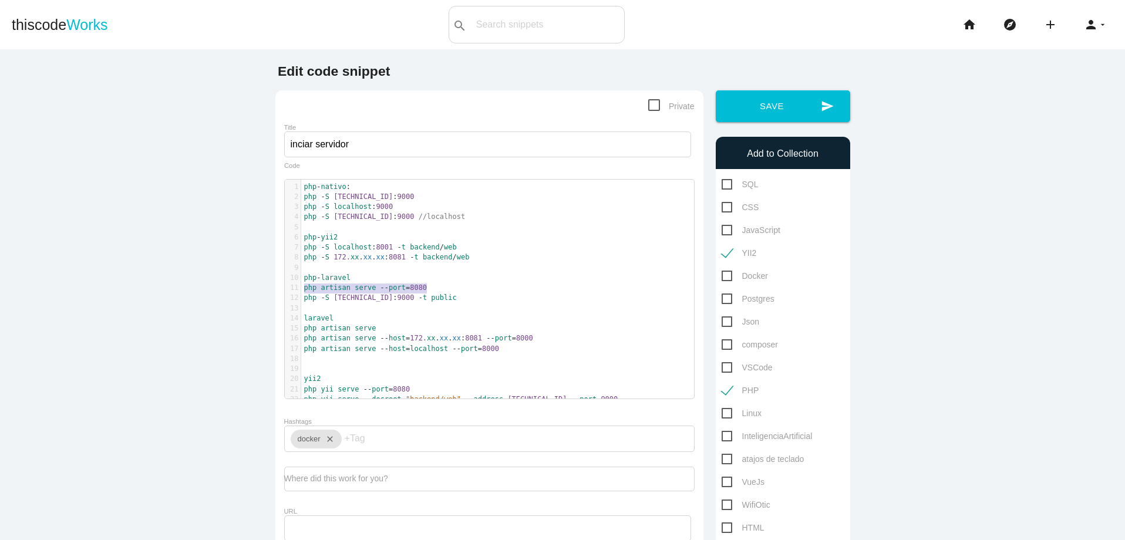
click at [424, 288] on pre "php artisan serve -- port = 8080" at bounding box center [502, 288] width 402 height 10
type textarea "​php artisan serve --port=8080"
click at [785, 112] on button "send Save" at bounding box center [783, 106] width 134 height 32
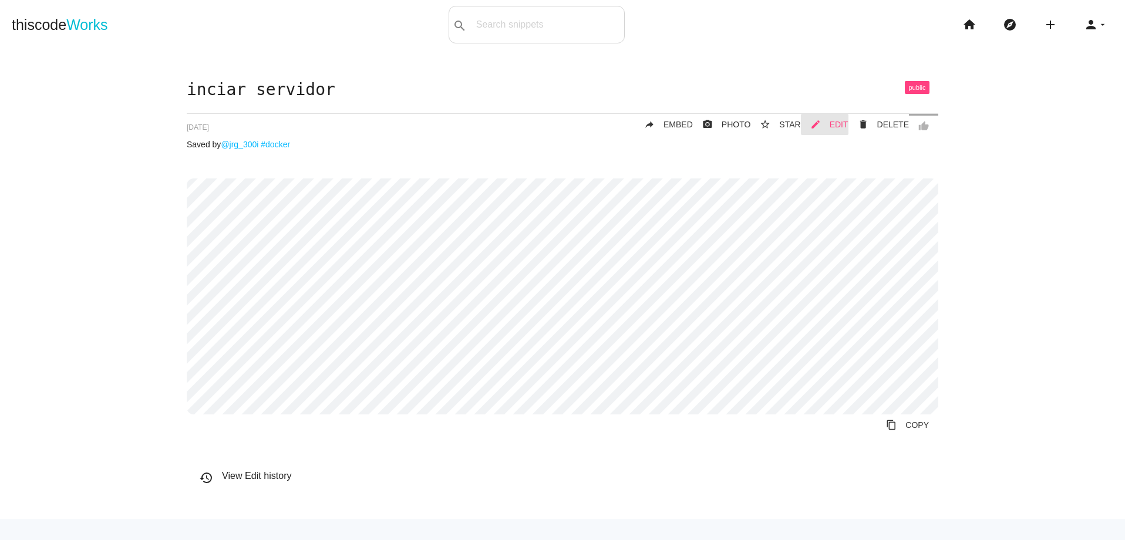
click at [831, 126] on span "EDIT" at bounding box center [839, 124] width 19 height 9
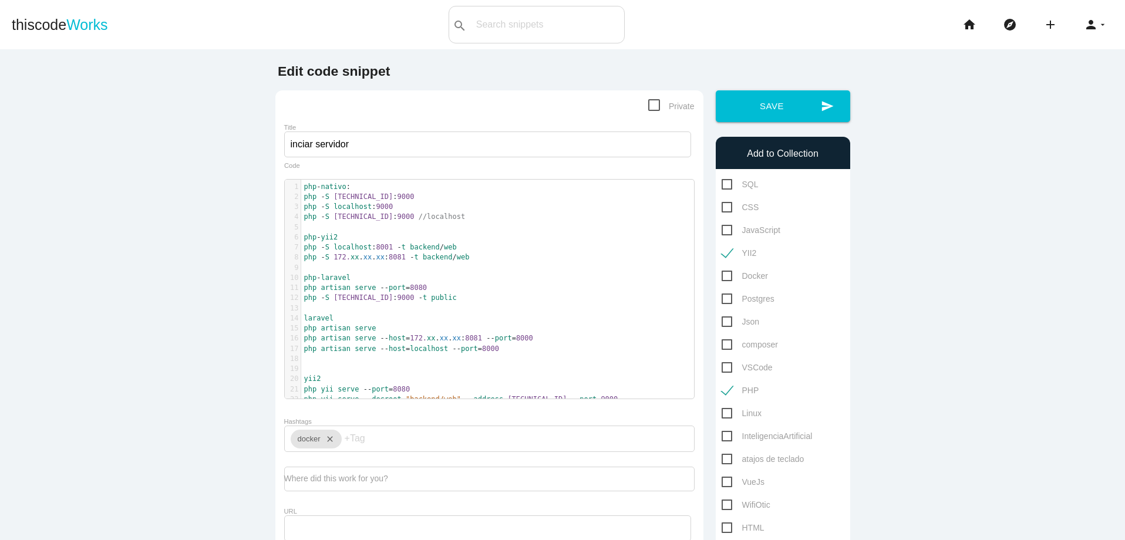
scroll to position [4, 0]
click at [449, 393] on pre "php yii serve -- port = 8080" at bounding box center [502, 390] width 402 height 10
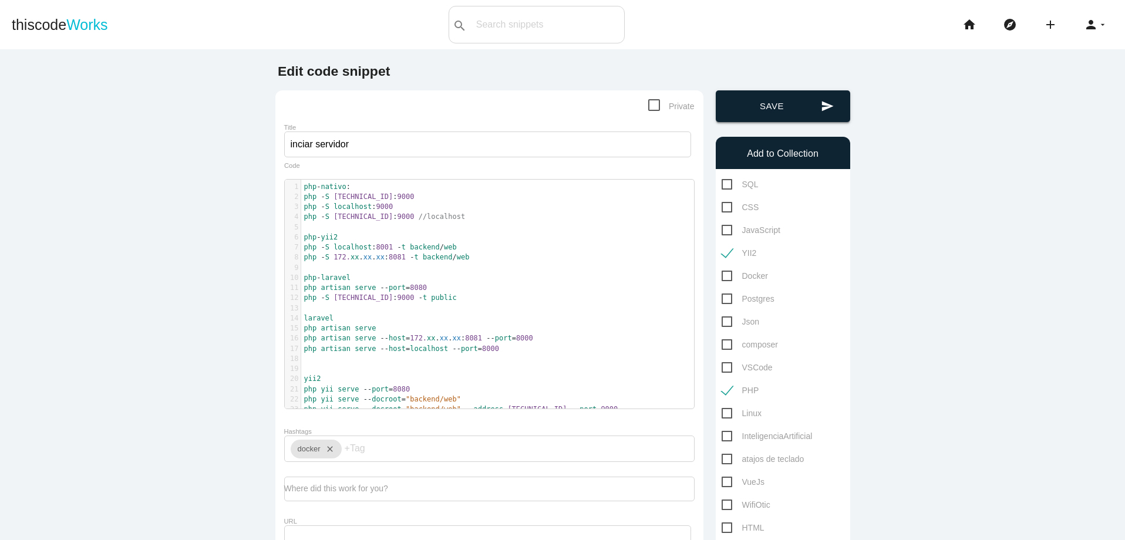
click at [778, 103] on button "send Save" at bounding box center [783, 106] width 134 height 32
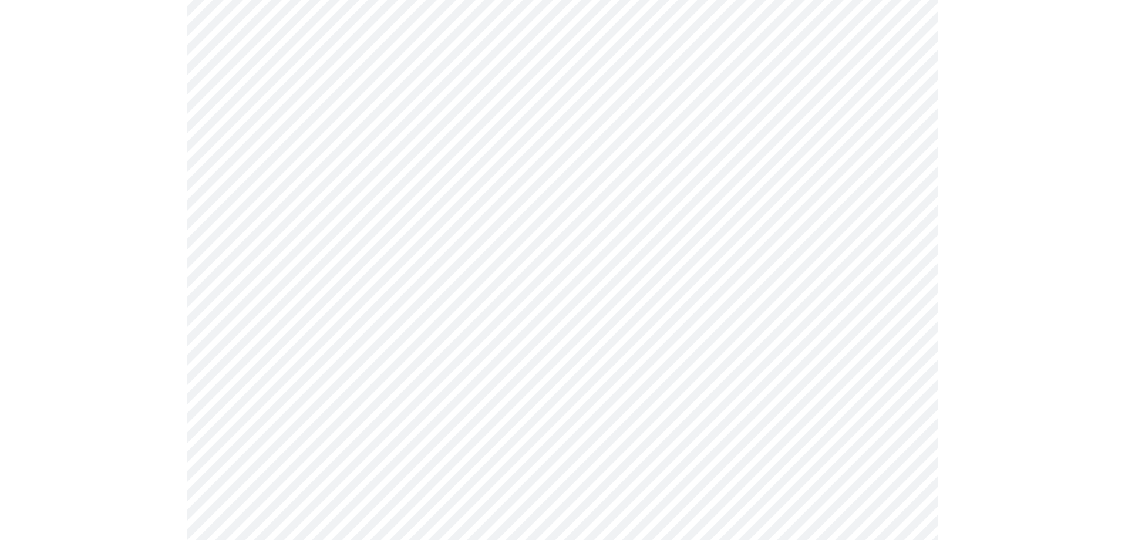
scroll to position [845, 0]
